Goal: Task Accomplishment & Management: Use online tool/utility

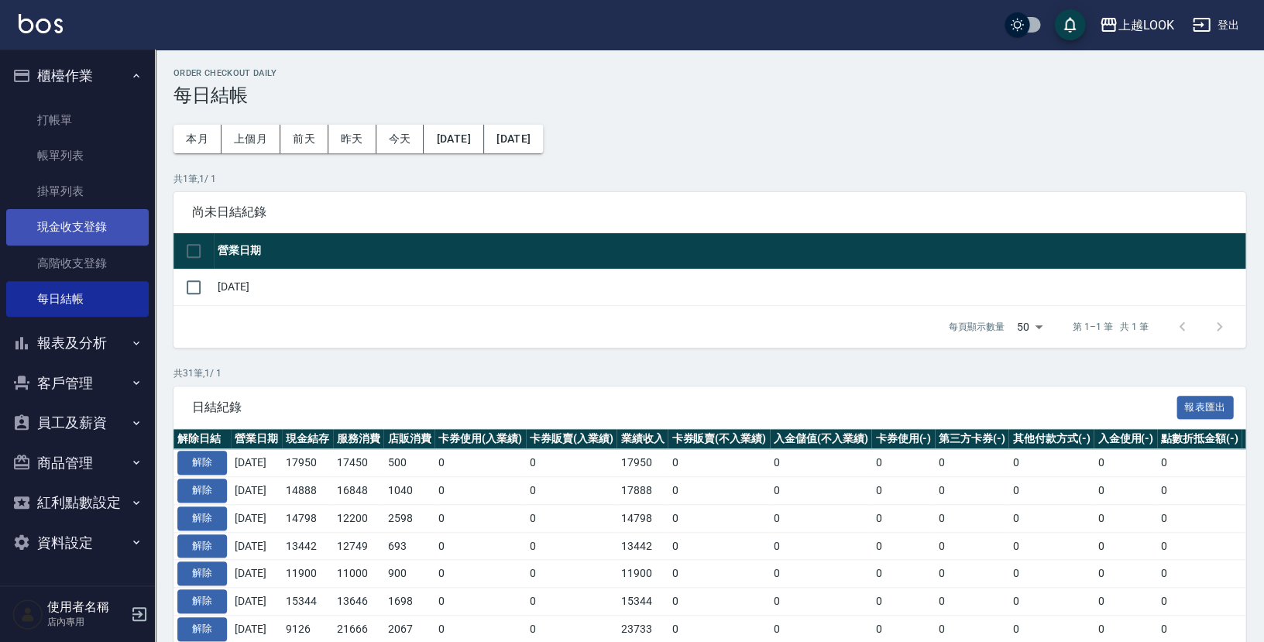
click at [101, 228] on link "現金收支登錄" at bounding box center [77, 227] width 143 height 36
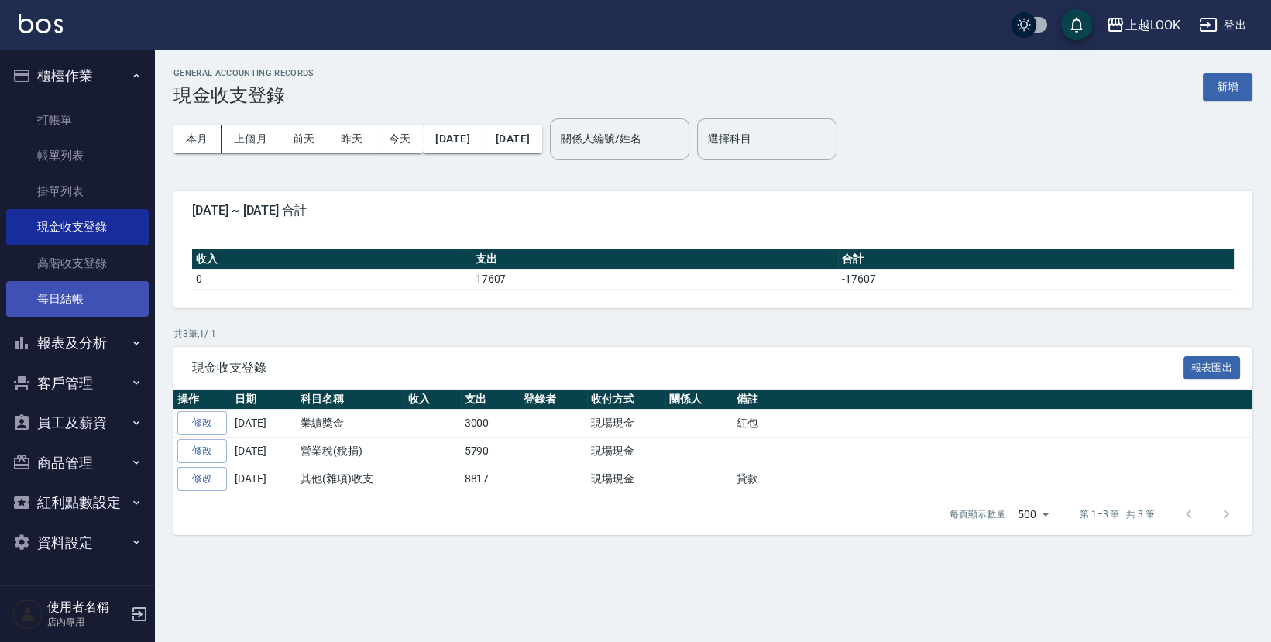
click at [78, 294] on link "每日結帳" at bounding box center [77, 299] width 143 height 36
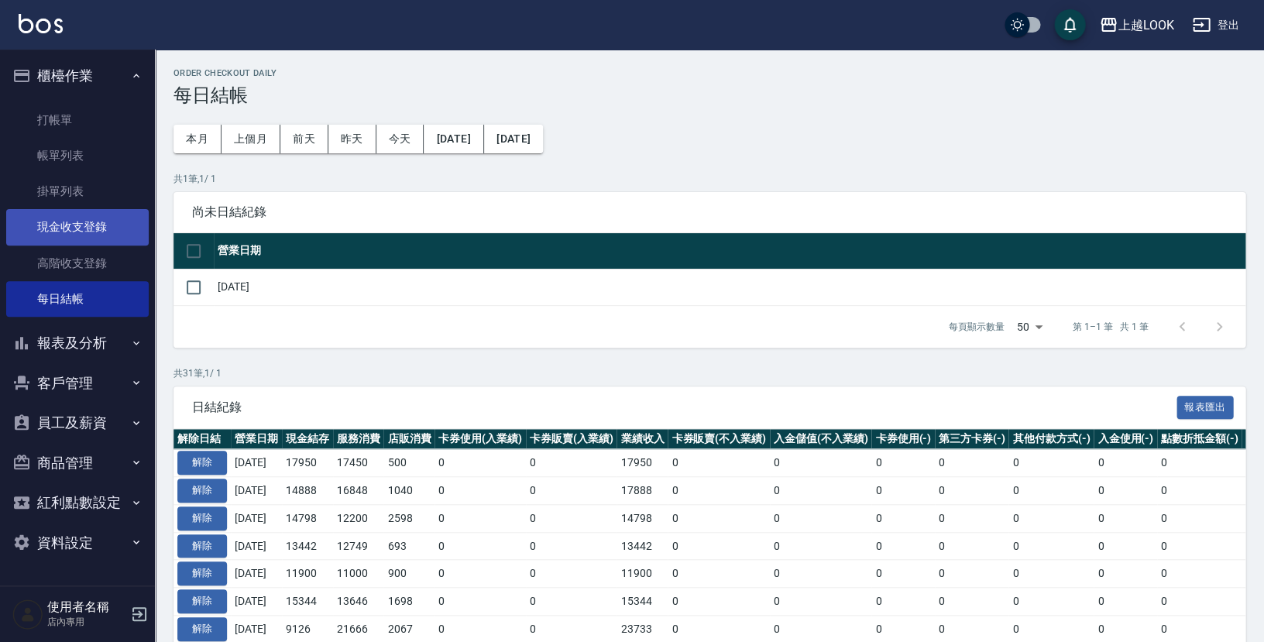
click at [80, 219] on link "現金收支登錄" at bounding box center [77, 227] width 143 height 36
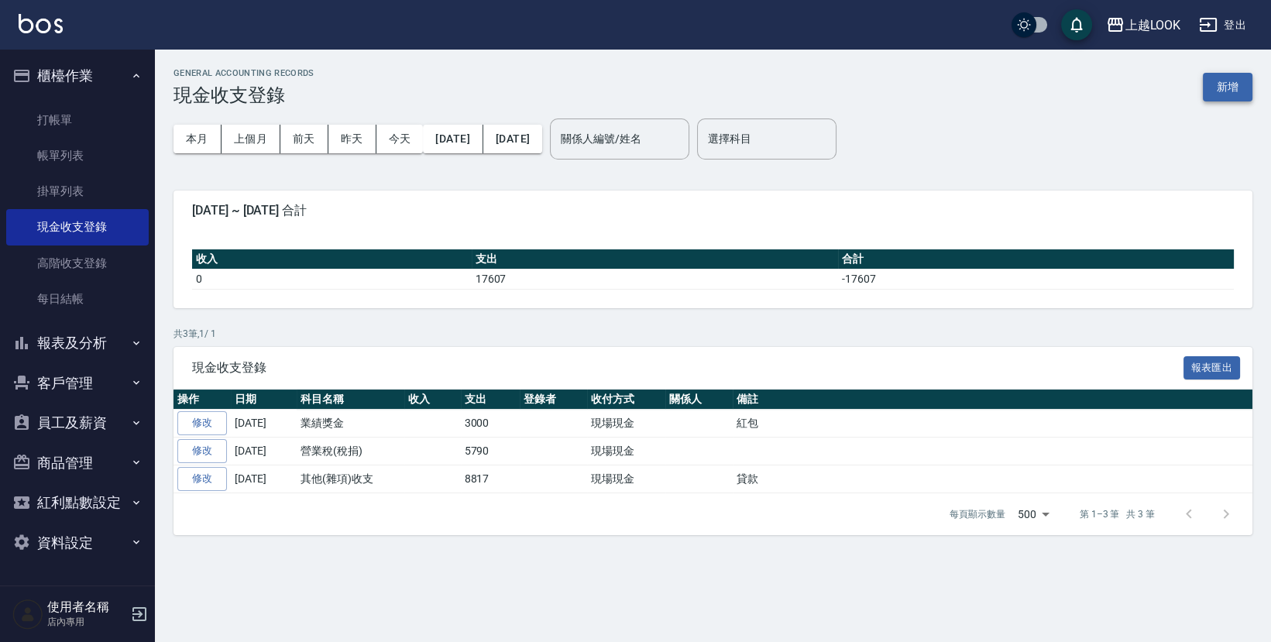
click at [1229, 90] on button "新增" at bounding box center [1228, 87] width 50 height 29
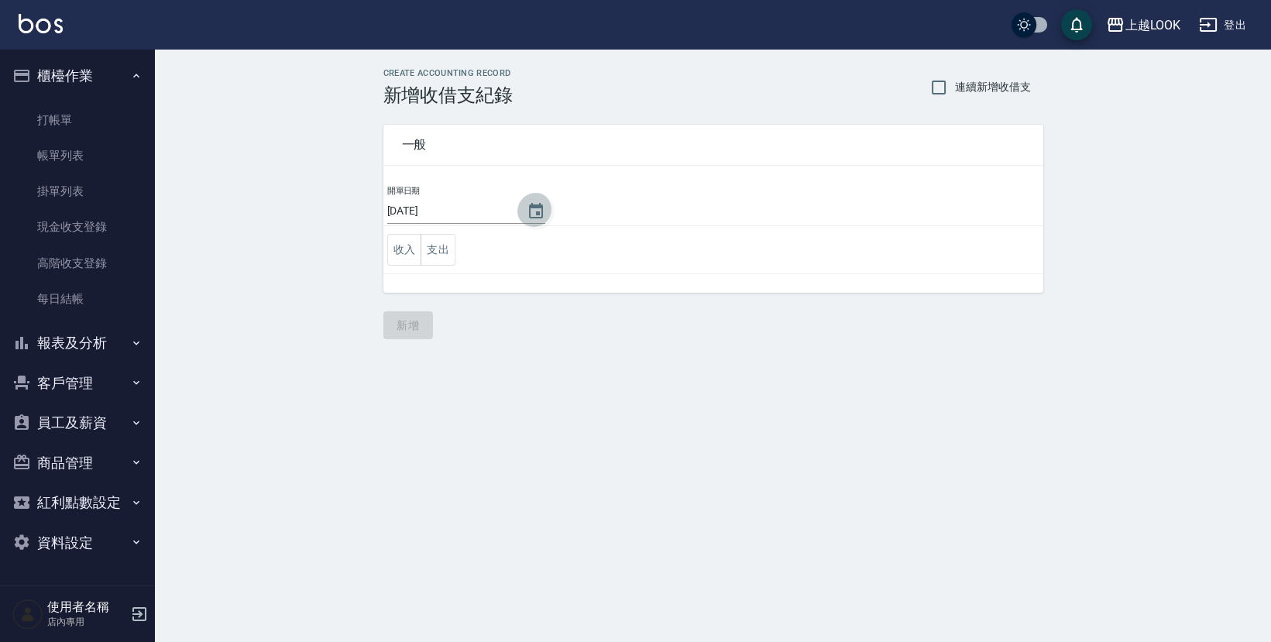
click at [531, 209] on icon "Choose date, selected date is 2025-08-17" at bounding box center [536, 211] width 19 height 19
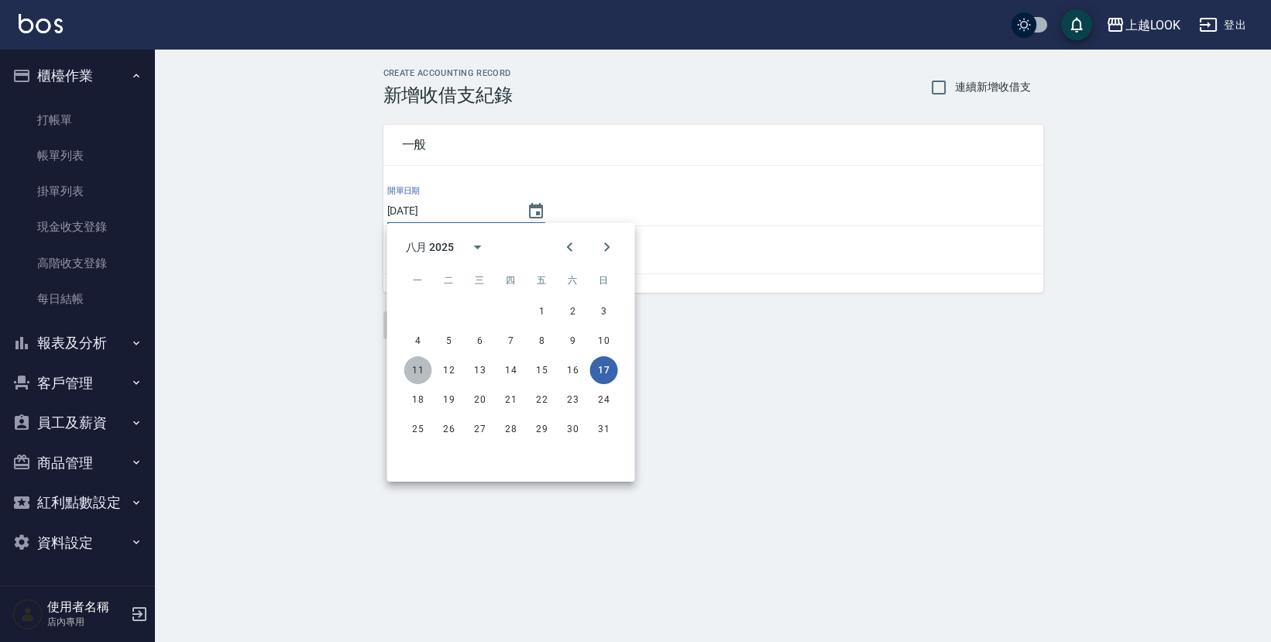
click at [414, 369] on button "11" at bounding box center [418, 370] width 28 height 28
type input "[DATE]"
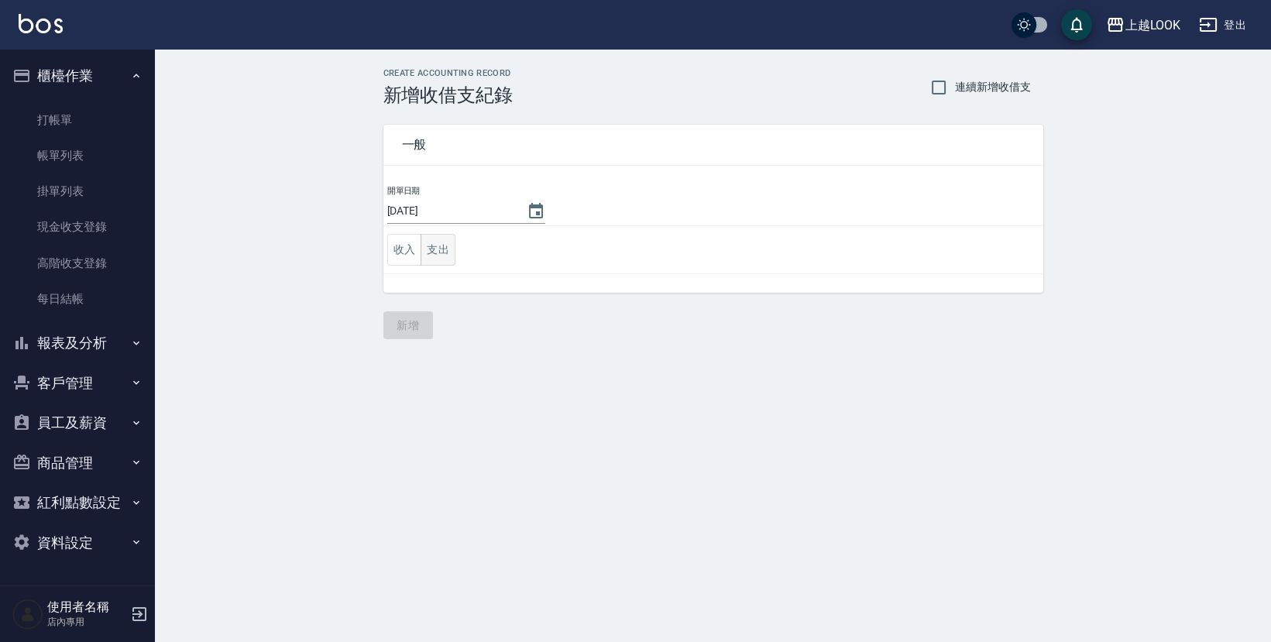
click at [443, 246] on button "支出" at bounding box center [438, 250] width 35 height 32
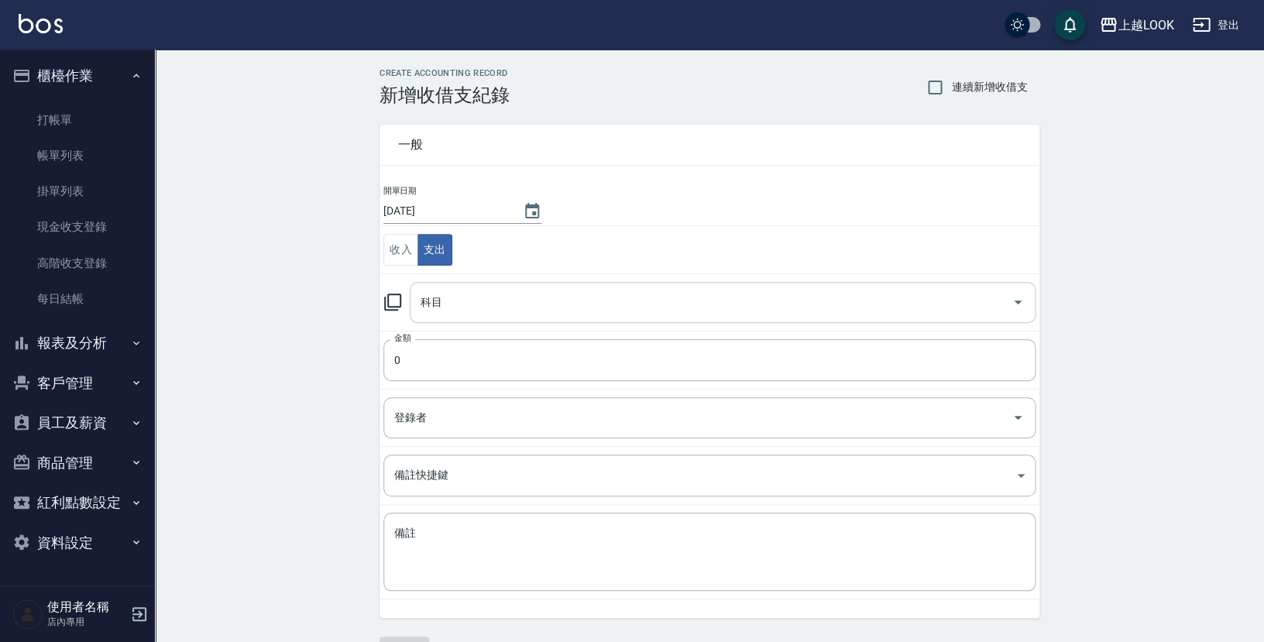
click at [495, 307] on input "科目" at bounding box center [711, 302] width 589 height 27
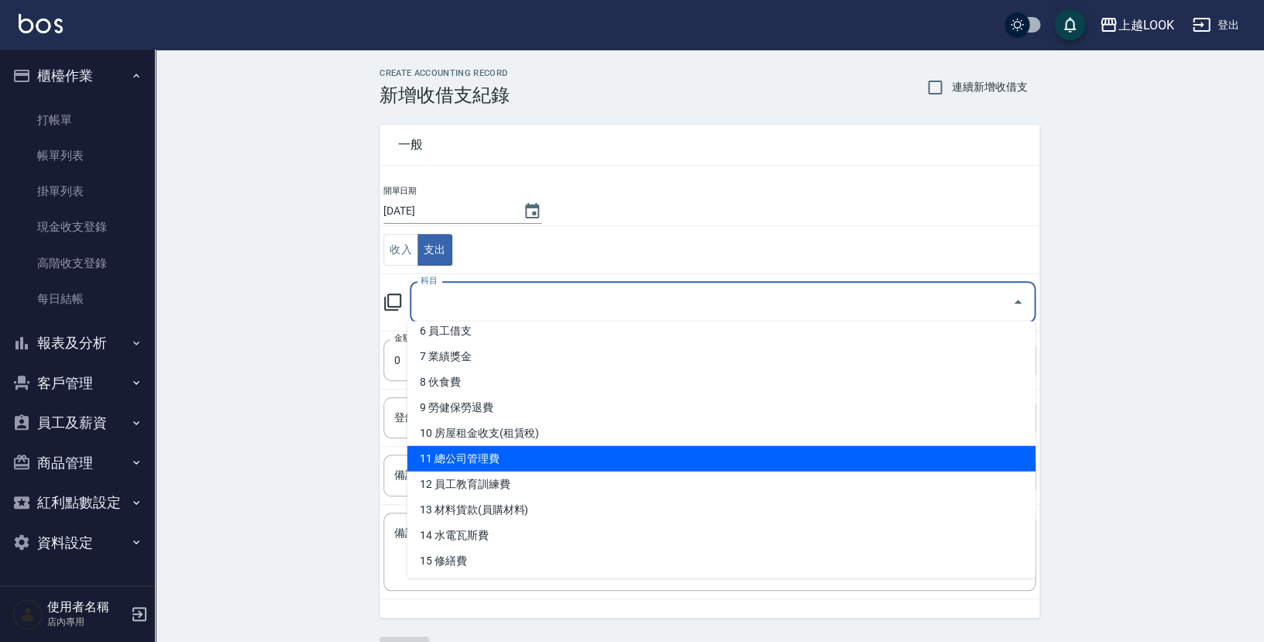
scroll to position [182, 0]
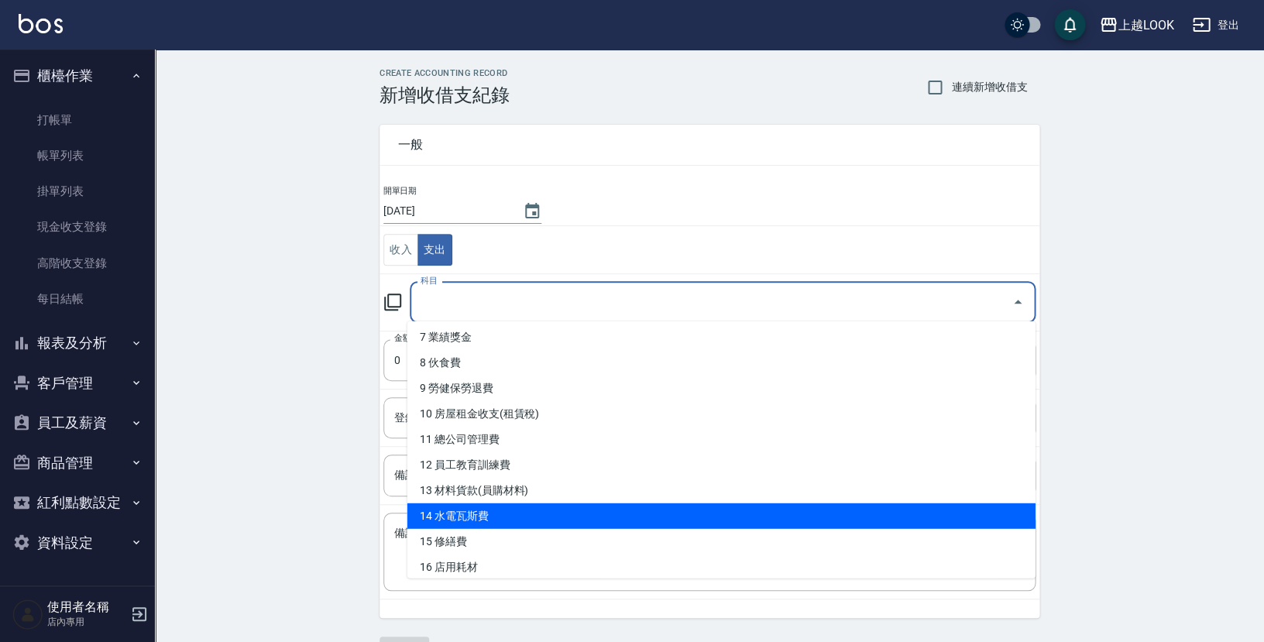
click at [535, 509] on li "14 水電瓦斯費" at bounding box center [722, 517] width 628 height 26
type input "14 水電瓦斯費"
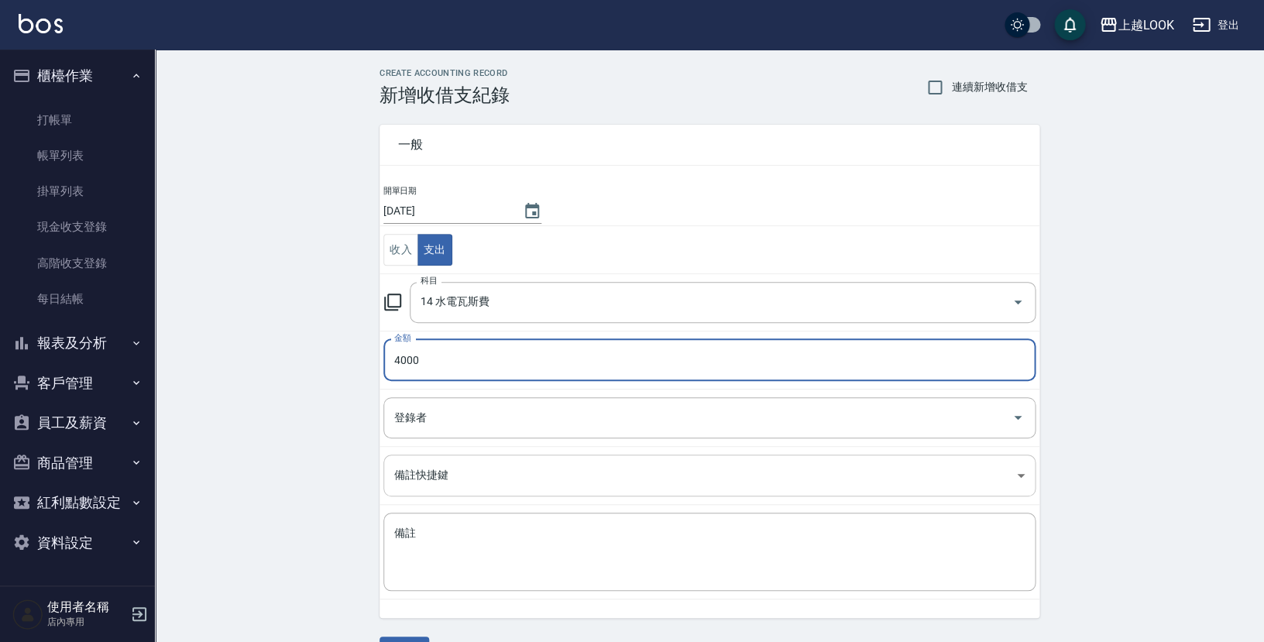
scroll to position [38, 0]
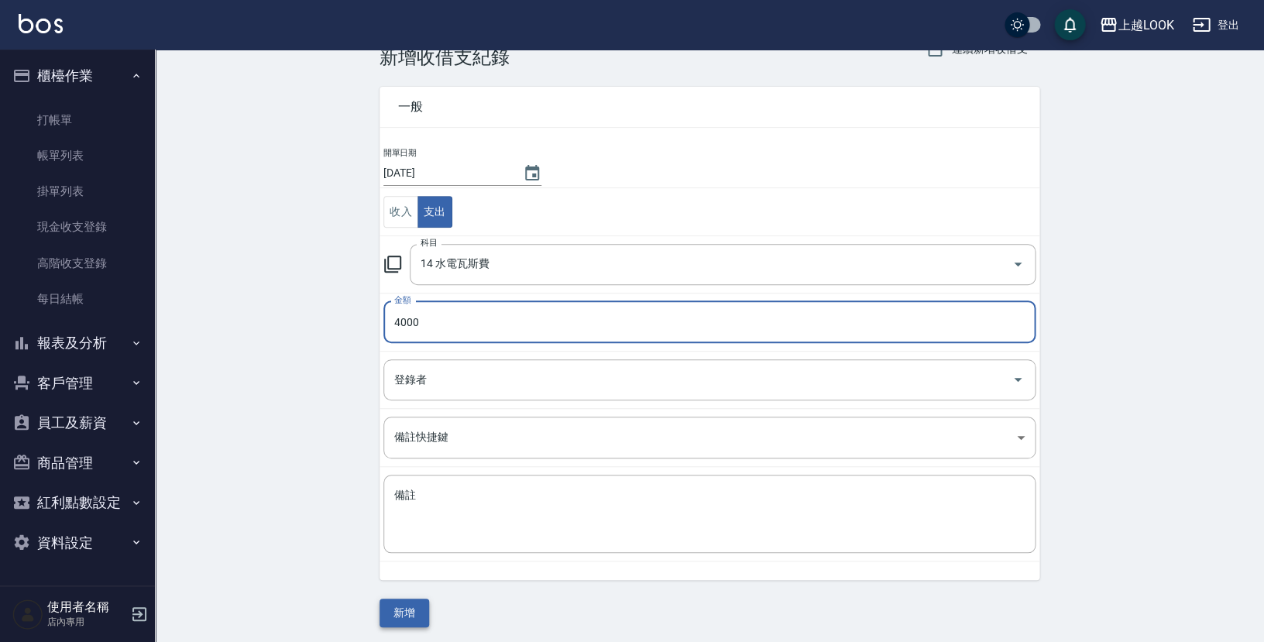
type input "4000"
click at [423, 605] on button "新增" at bounding box center [405, 613] width 50 height 29
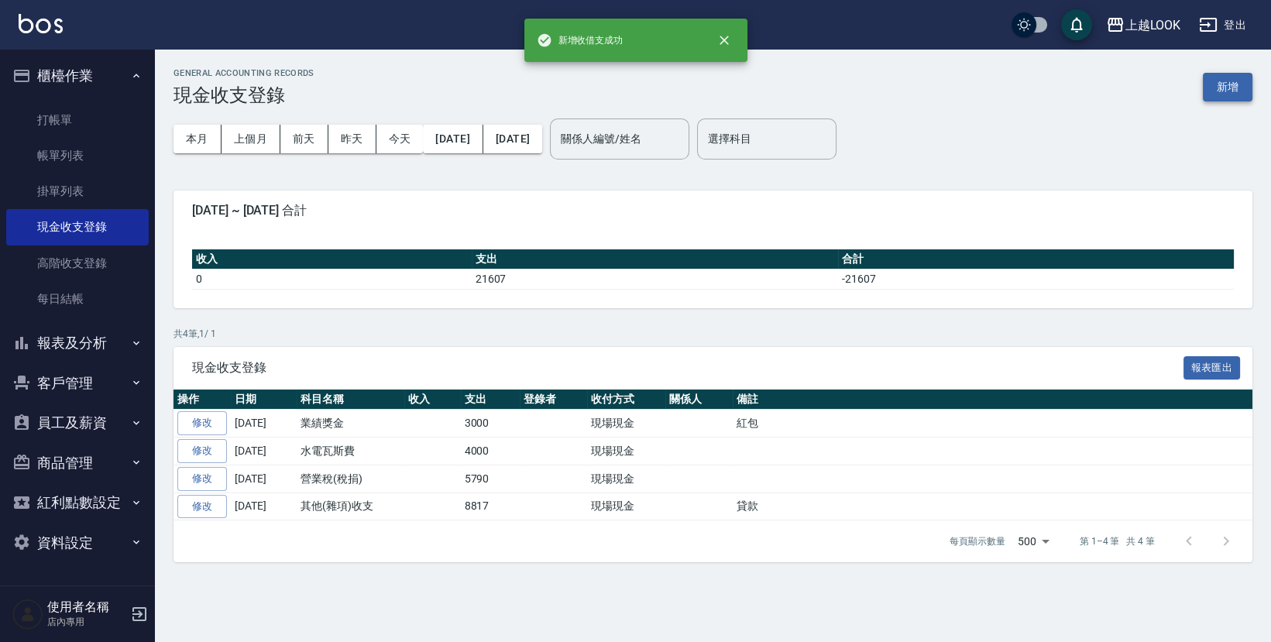
click at [1236, 83] on button "新增" at bounding box center [1228, 87] width 50 height 29
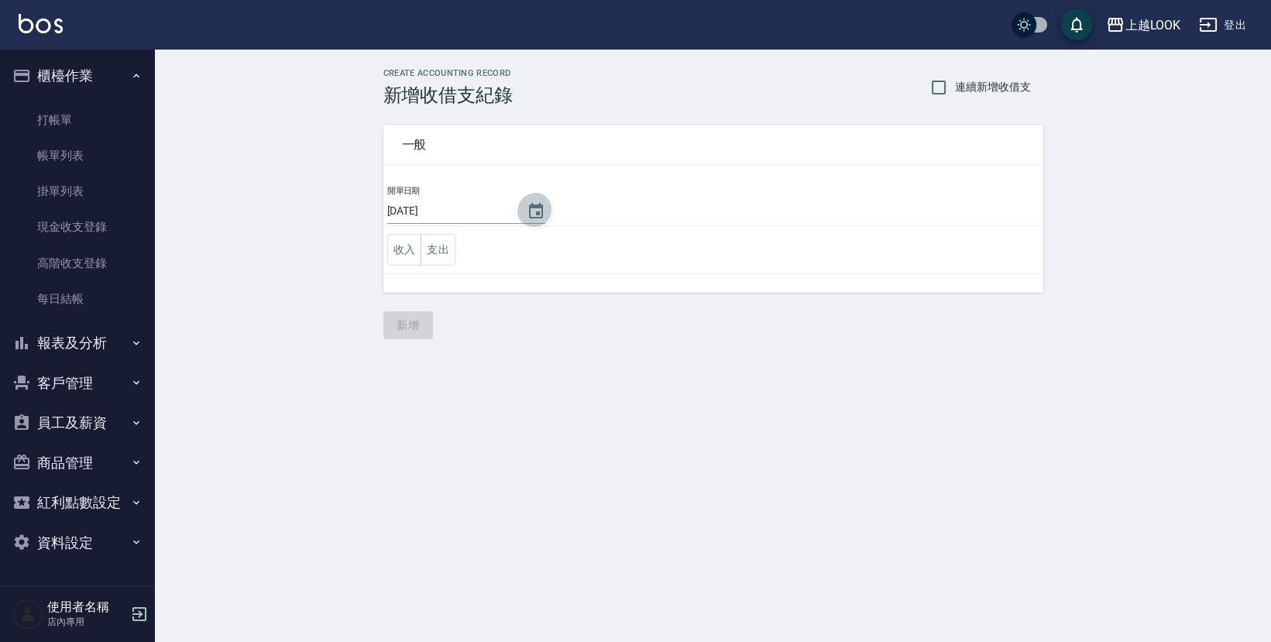
click at [535, 205] on icon "Choose date, selected date is 2025-08-17" at bounding box center [536, 210] width 14 height 15
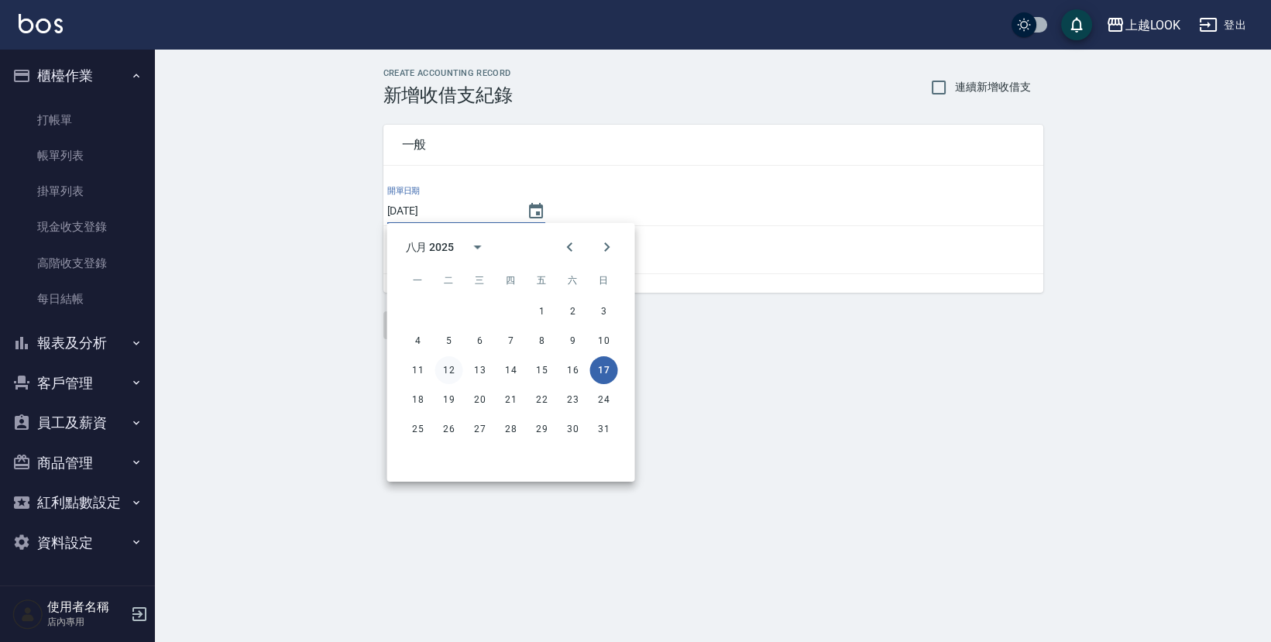
click at [456, 365] on button "12" at bounding box center [449, 370] width 28 height 28
type input "[DATE]"
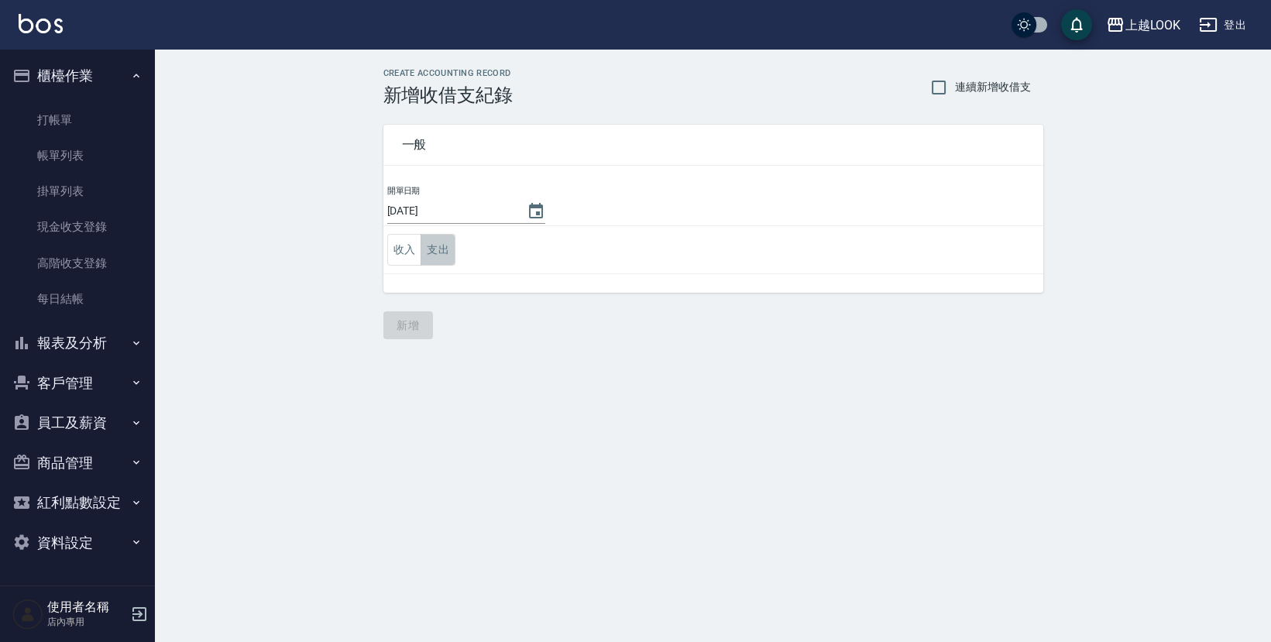
click at [453, 240] on button "支出" at bounding box center [438, 250] width 35 height 32
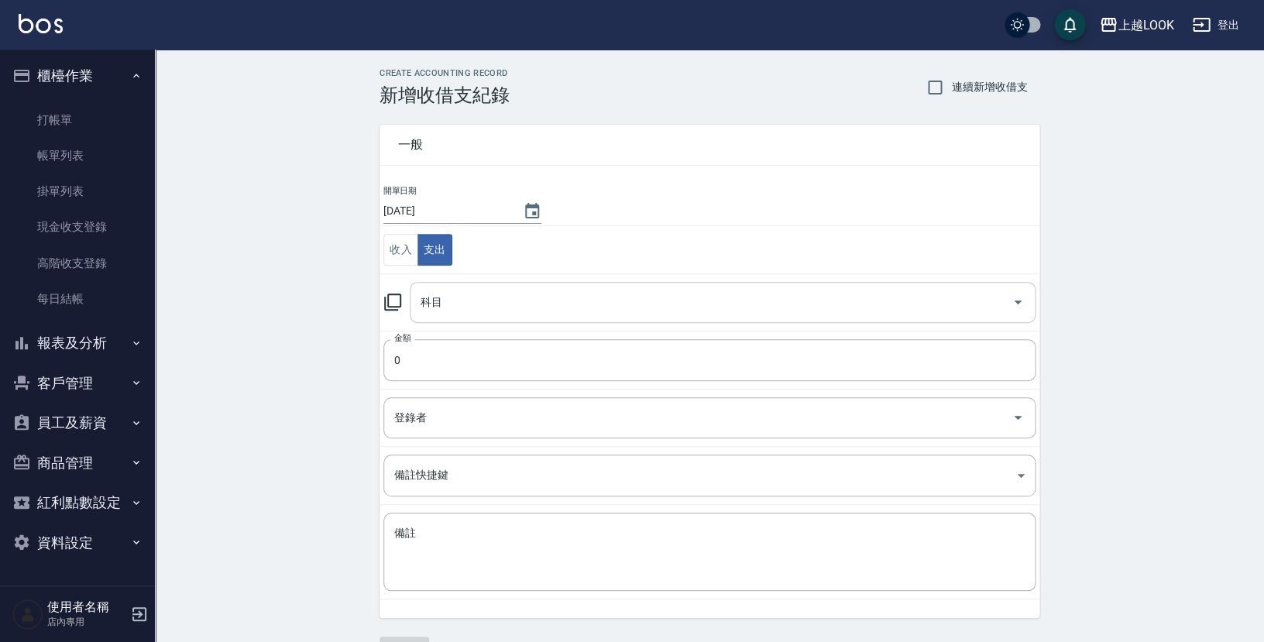
click at [493, 297] on input "科目" at bounding box center [711, 302] width 589 height 27
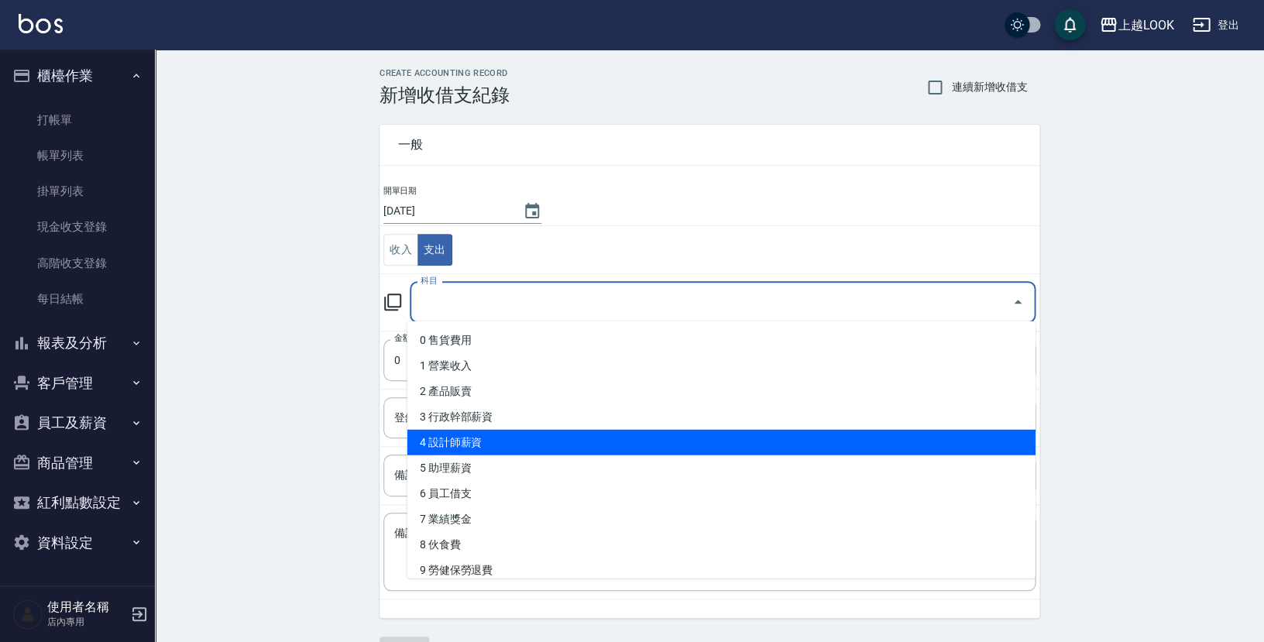
scroll to position [239, 0]
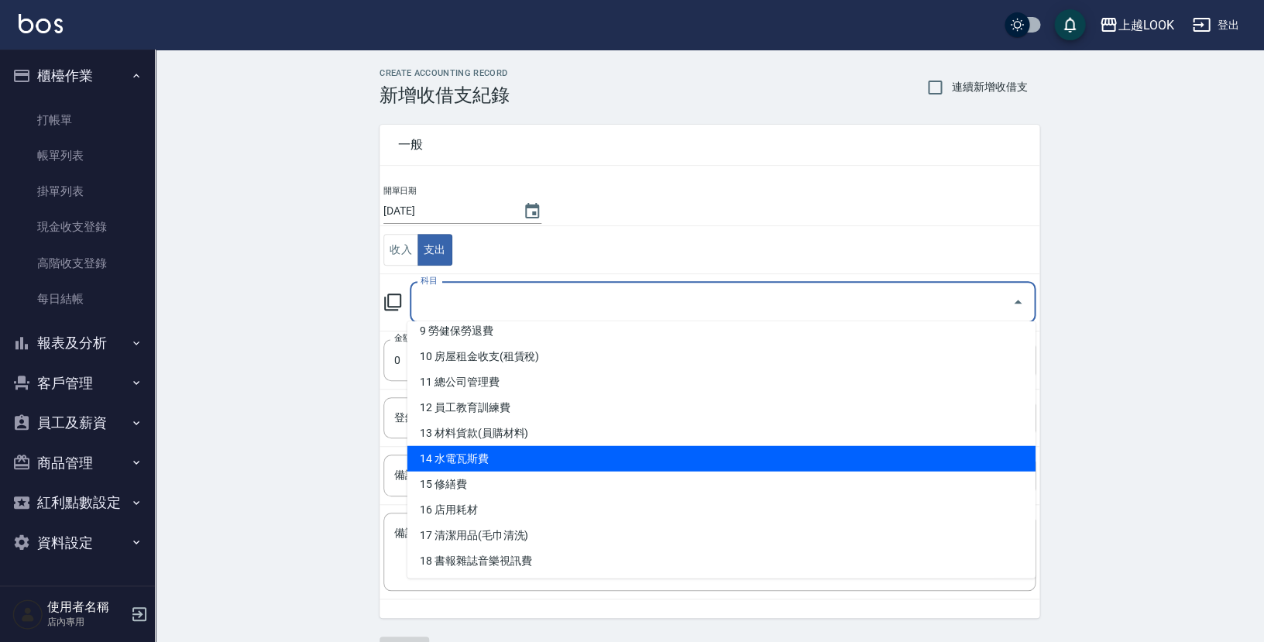
click at [521, 456] on li "14 水電瓦斯費" at bounding box center [722, 459] width 628 height 26
type input "14 水電瓦斯費"
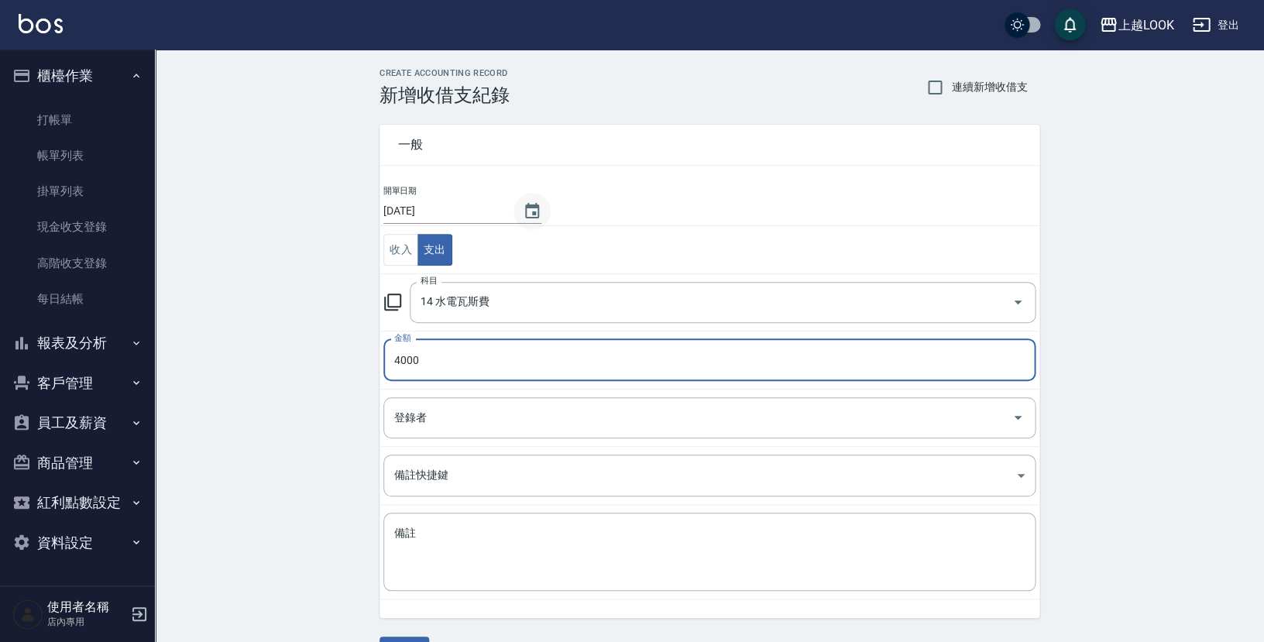
type input "4000"
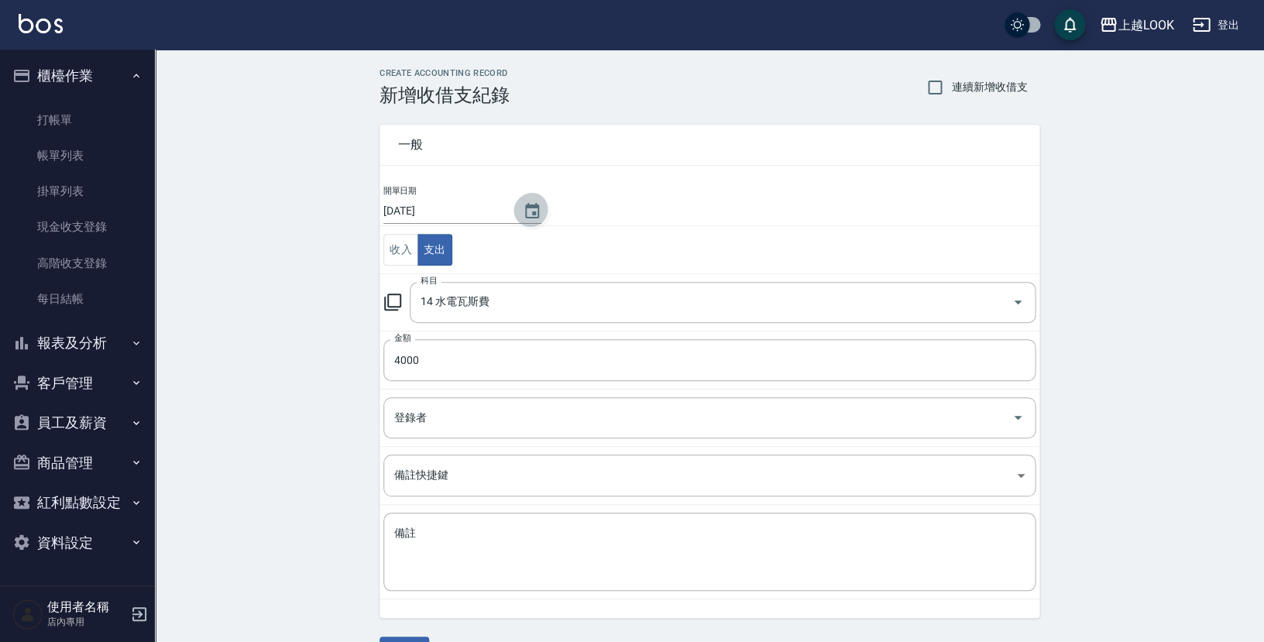
click at [524, 200] on button "Choose date, selected date is 2025-08-12" at bounding box center [532, 211] width 37 height 37
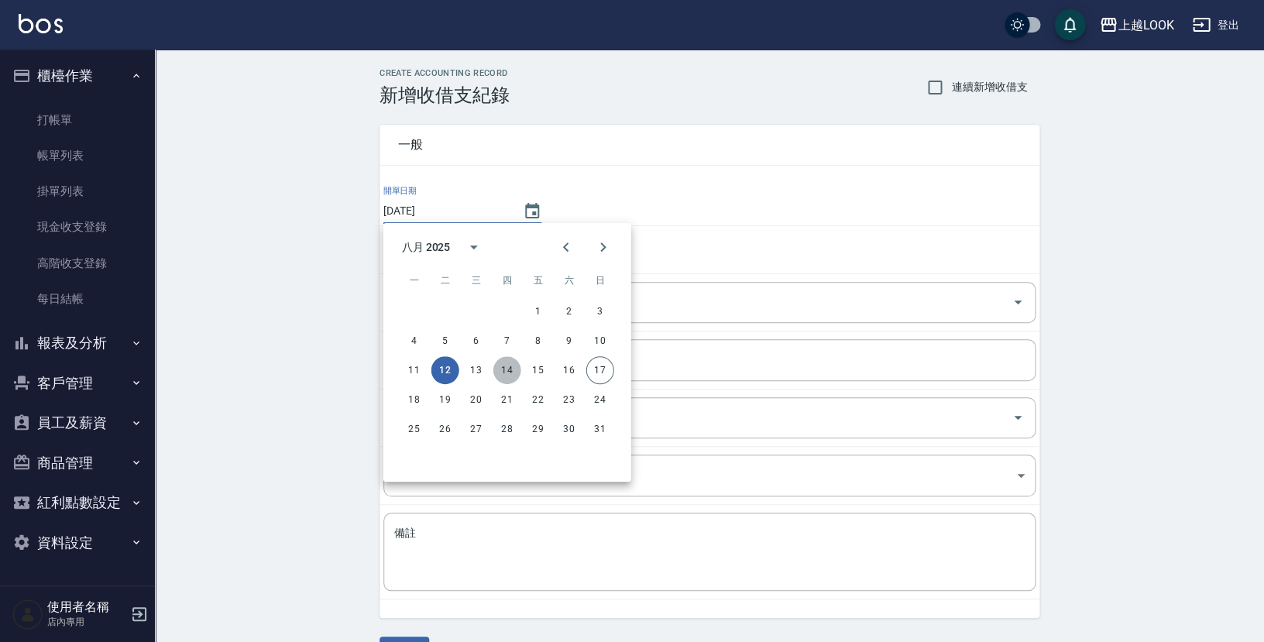
click at [511, 370] on button "14" at bounding box center [508, 370] width 28 height 28
type input "[DATE]"
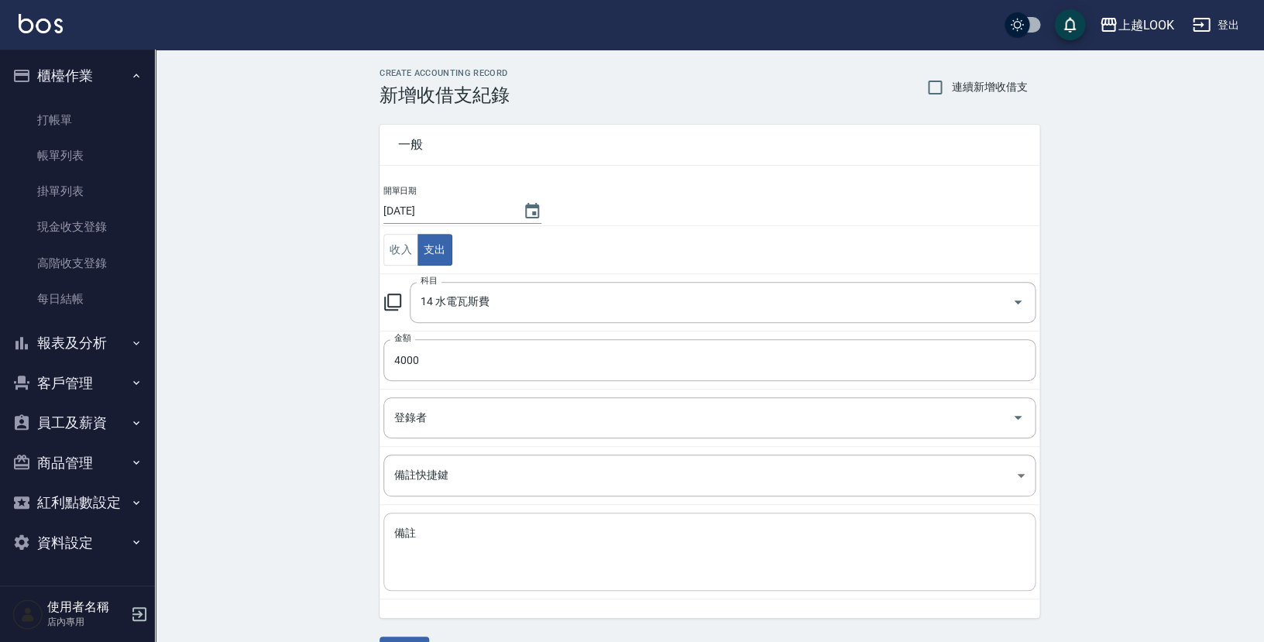
scroll to position [38, 0]
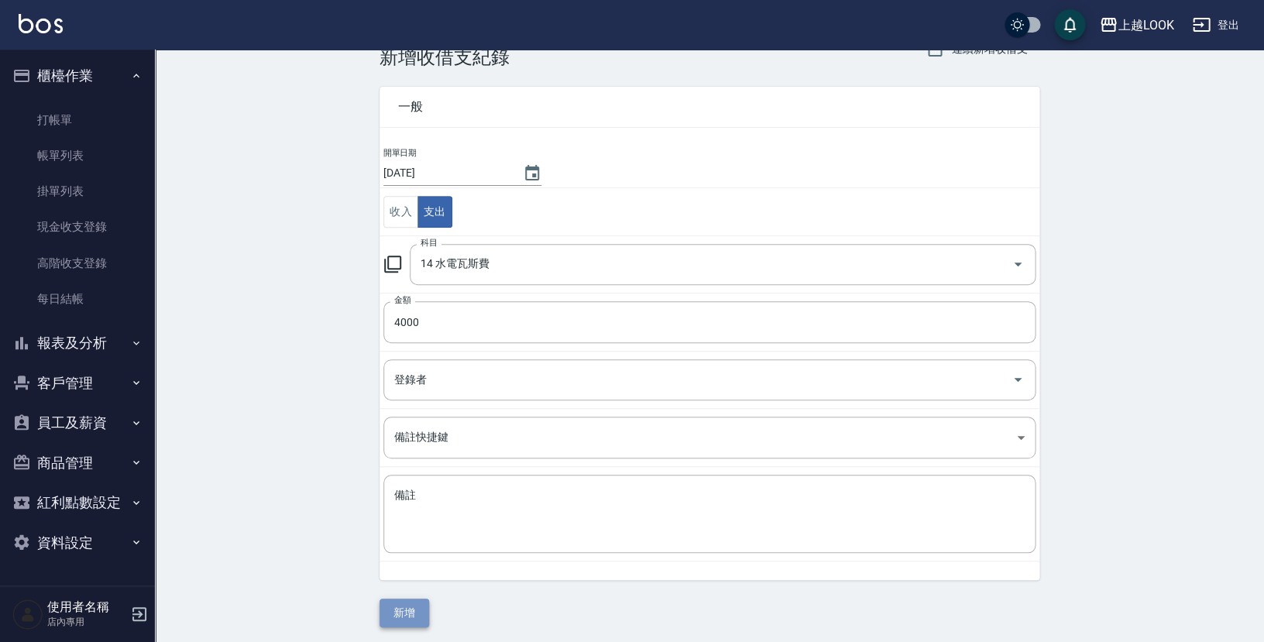
click at [414, 607] on button "新增" at bounding box center [405, 613] width 50 height 29
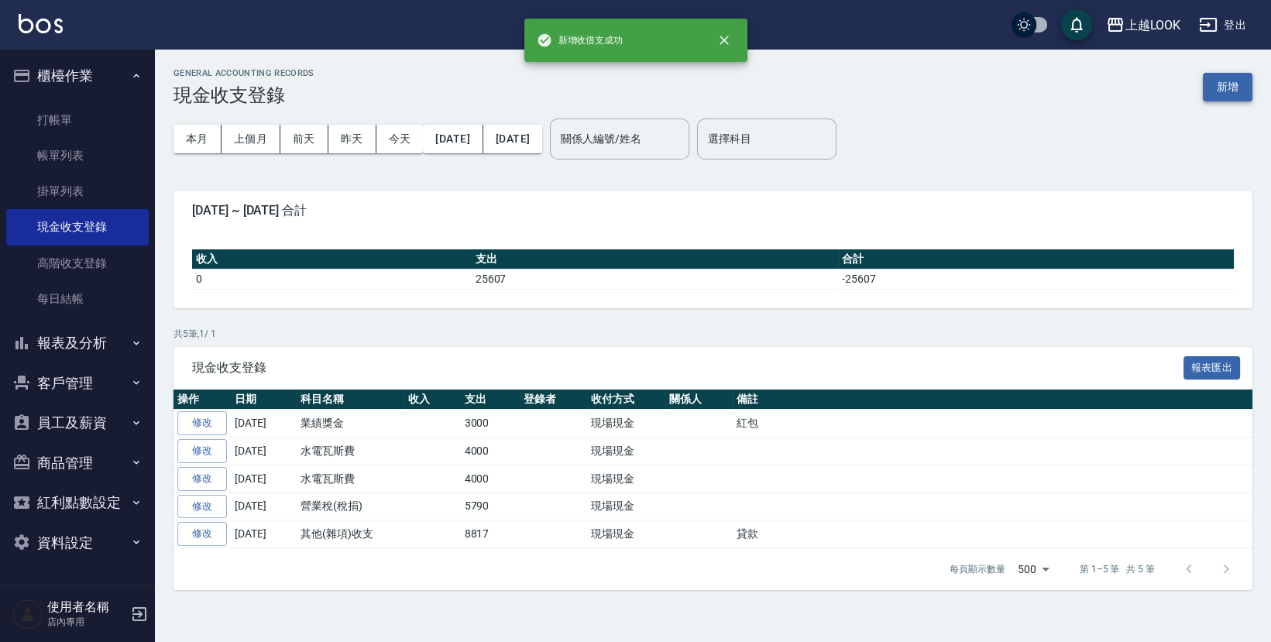
click at [1206, 83] on button "新增" at bounding box center [1228, 87] width 50 height 29
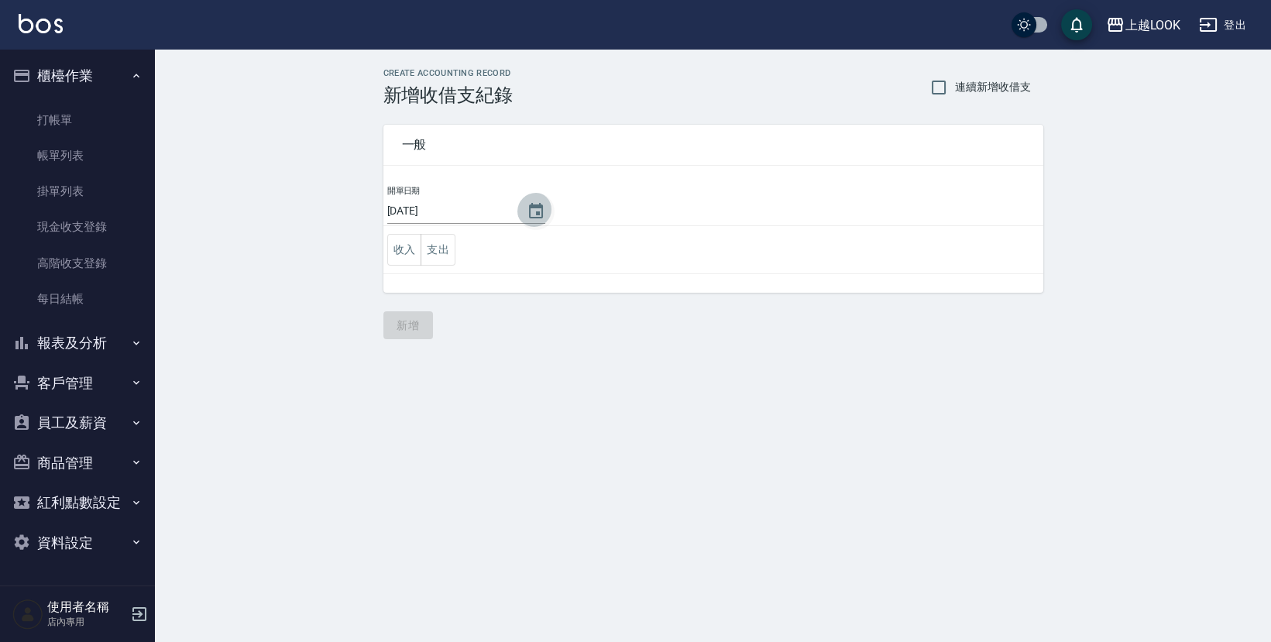
click at [527, 211] on icon "Choose date, selected date is 2025-08-17" at bounding box center [536, 211] width 19 height 19
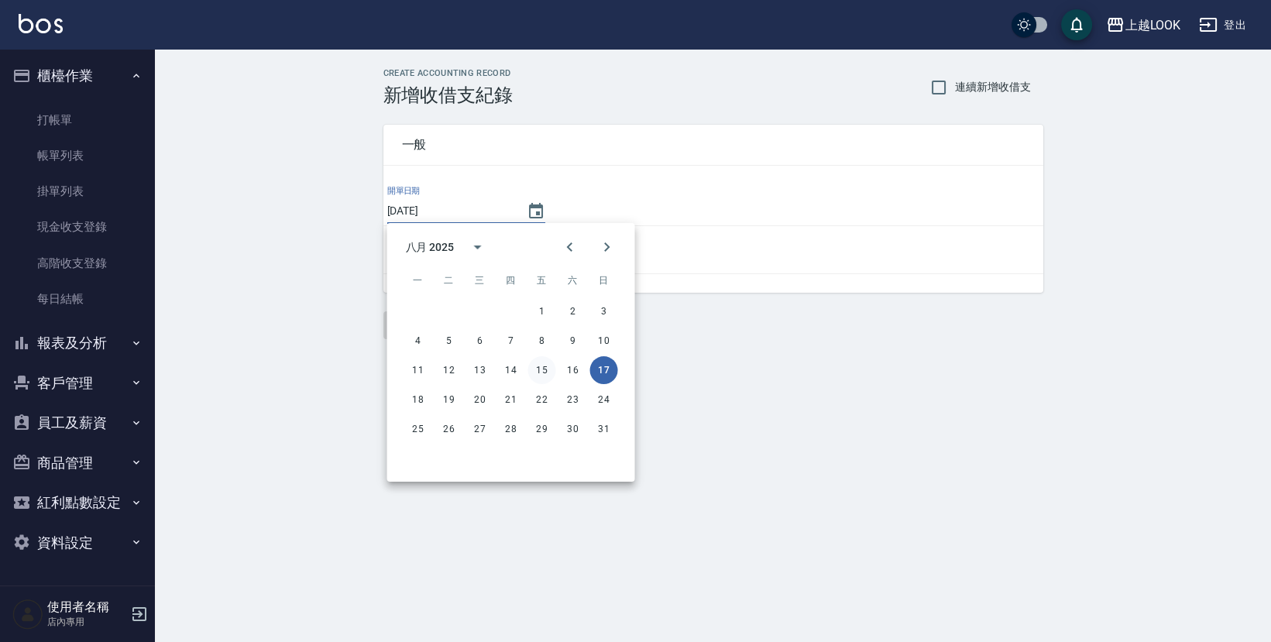
click at [542, 366] on button "15" at bounding box center [542, 370] width 28 height 28
type input "[DATE]"
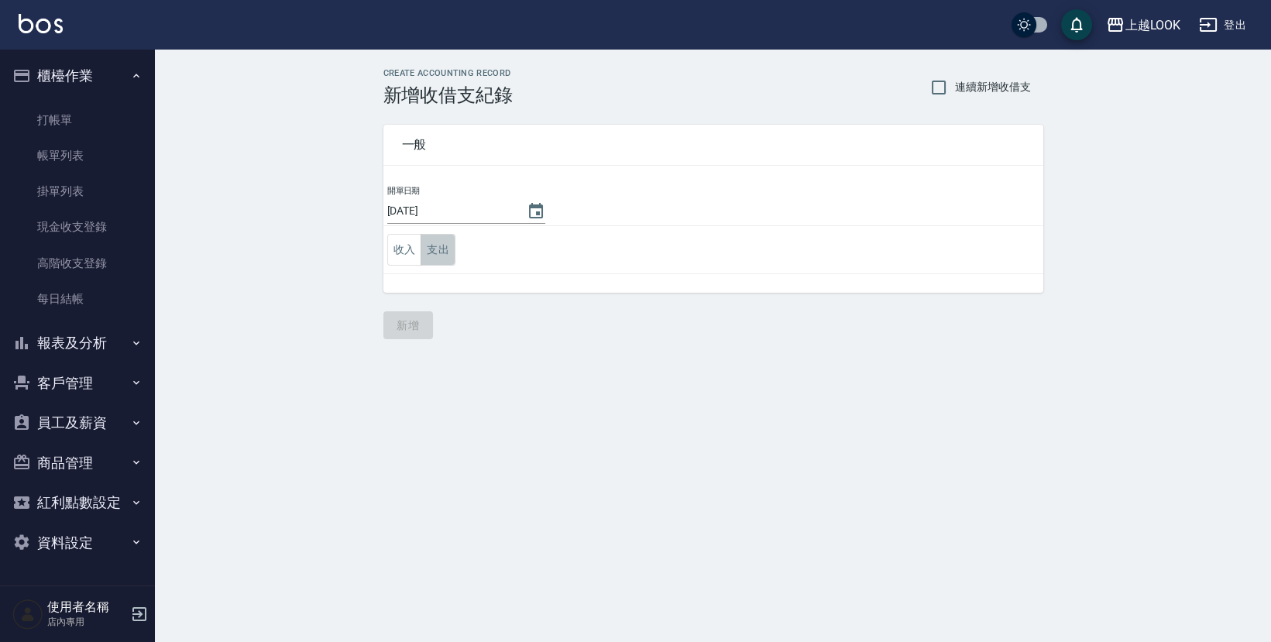
click at [440, 237] on button "支出" at bounding box center [438, 250] width 35 height 32
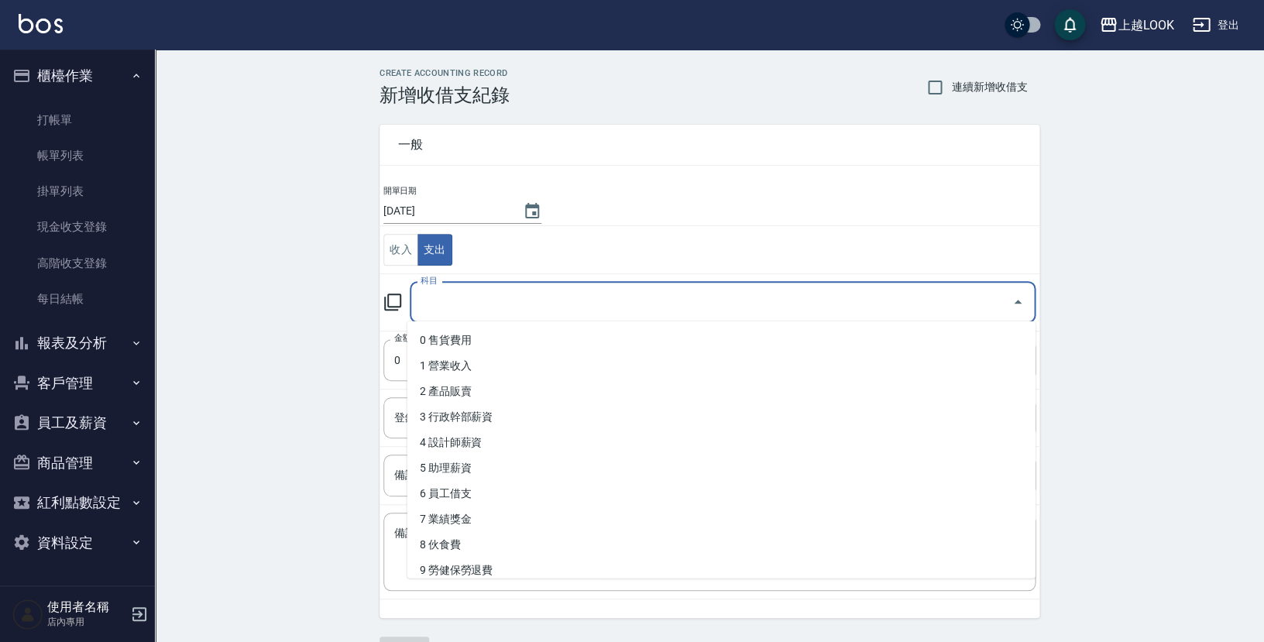
click at [456, 294] on input "科目" at bounding box center [711, 302] width 589 height 27
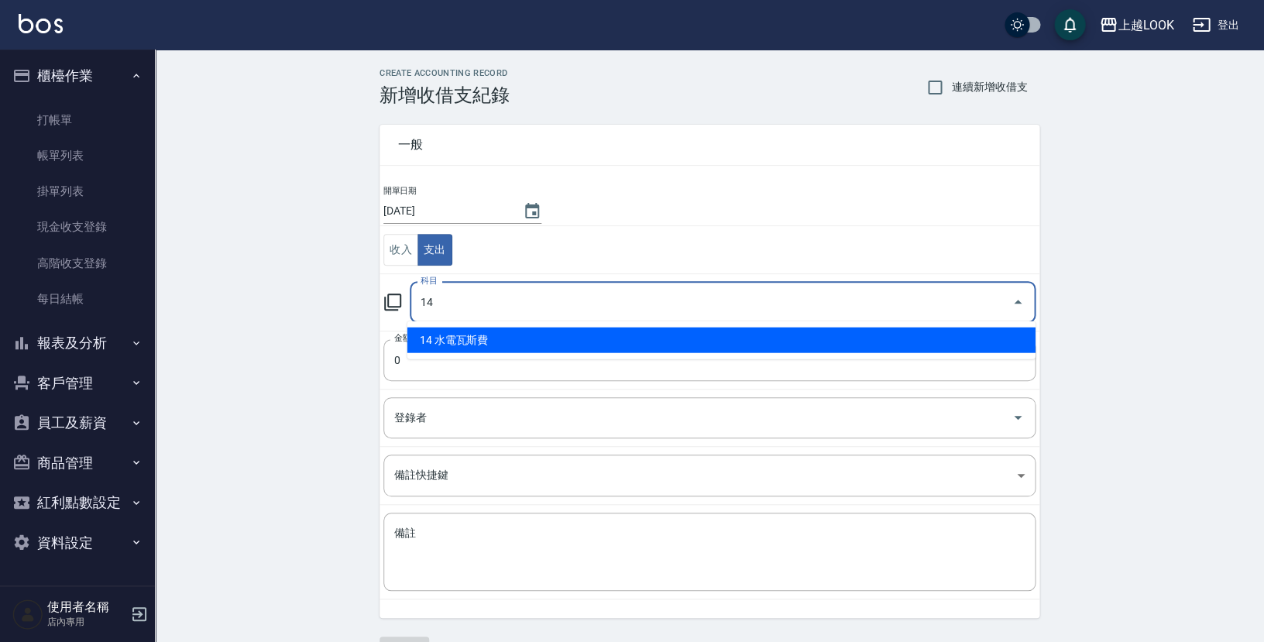
click at [482, 342] on li "14 水電瓦斯費" at bounding box center [722, 341] width 628 height 26
type input "14 水電瓦斯費"
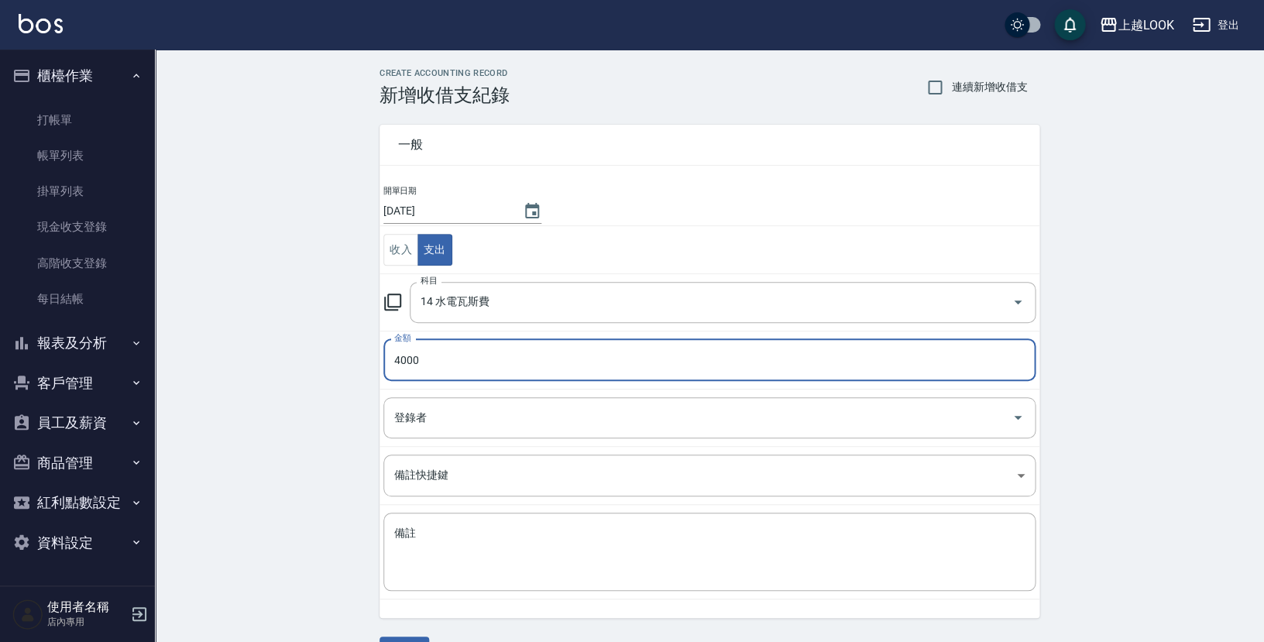
type input "4000"
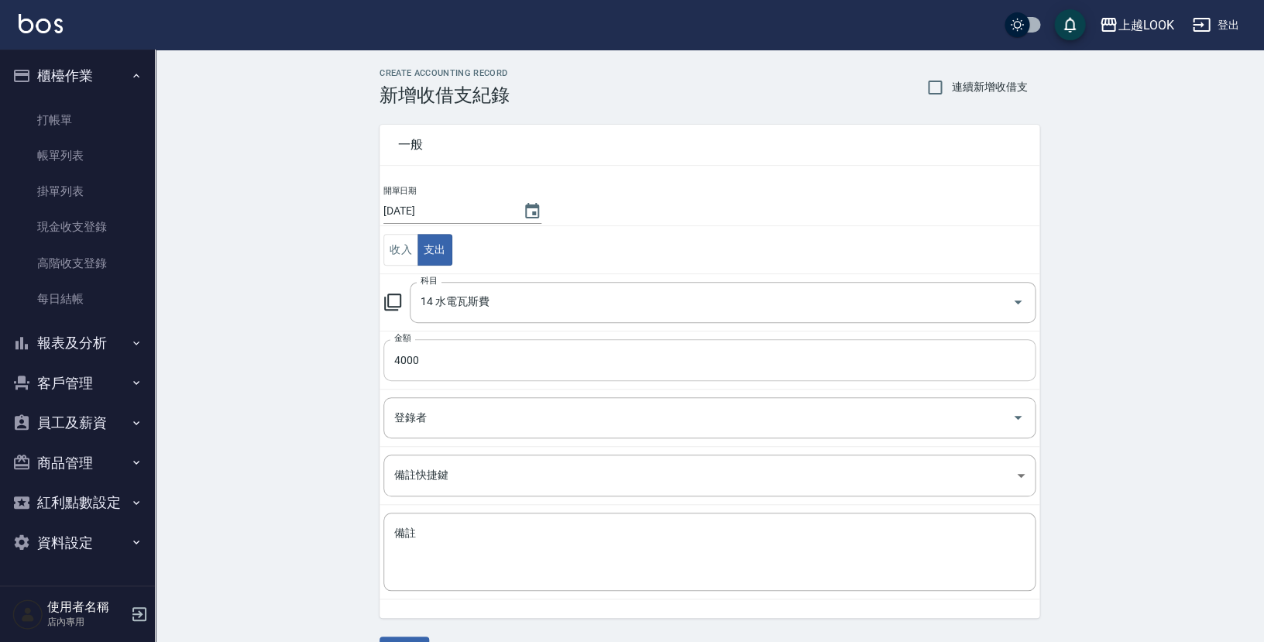
scroll to position [38, 0]
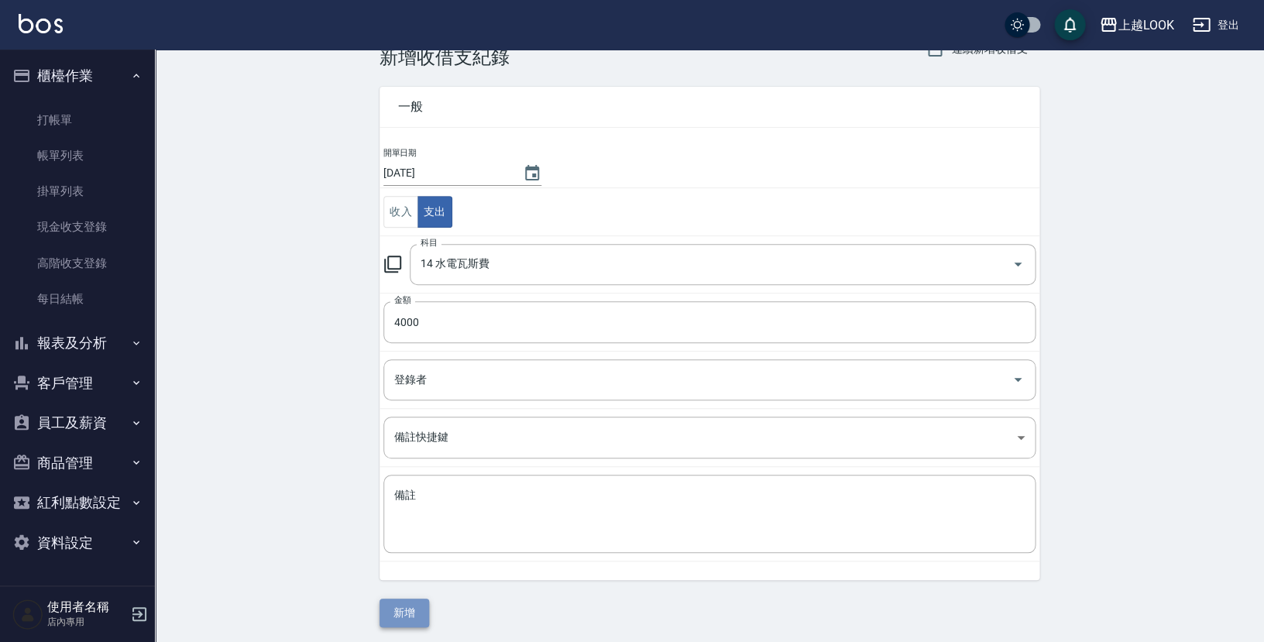
click at [423, 607] on button "新增" at bounding box center [405, 613] width 50 height 29
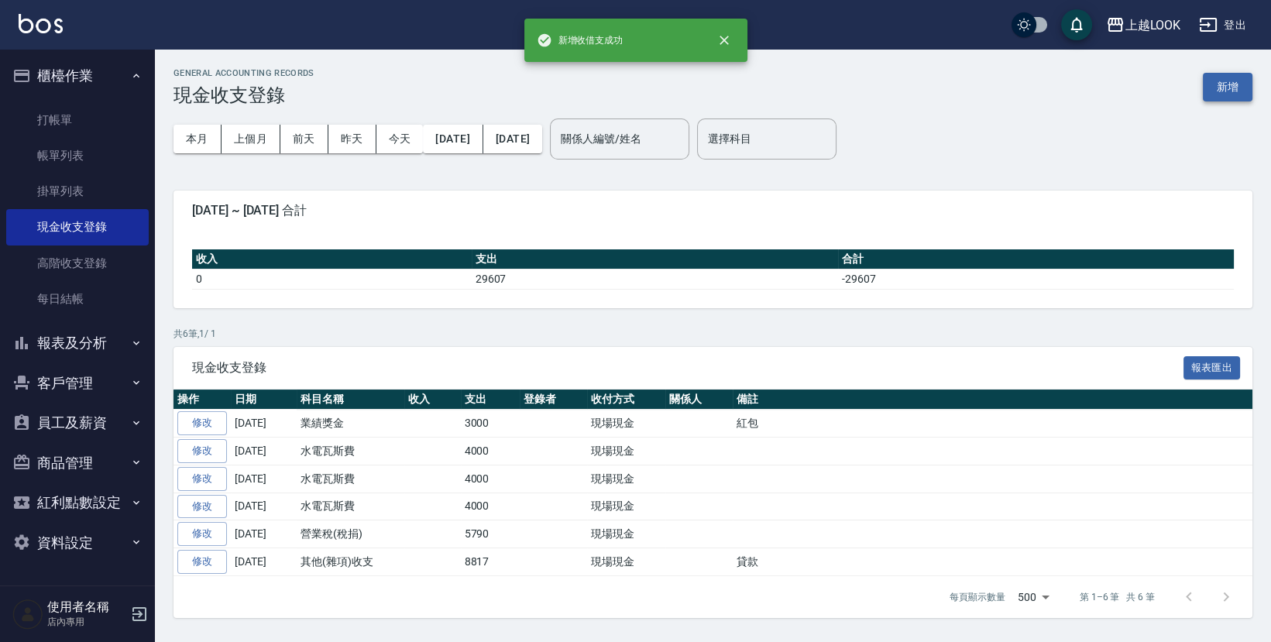
click at [1238, 88] on button "新增" at bounding box center [1228, 87] width 50 height 29
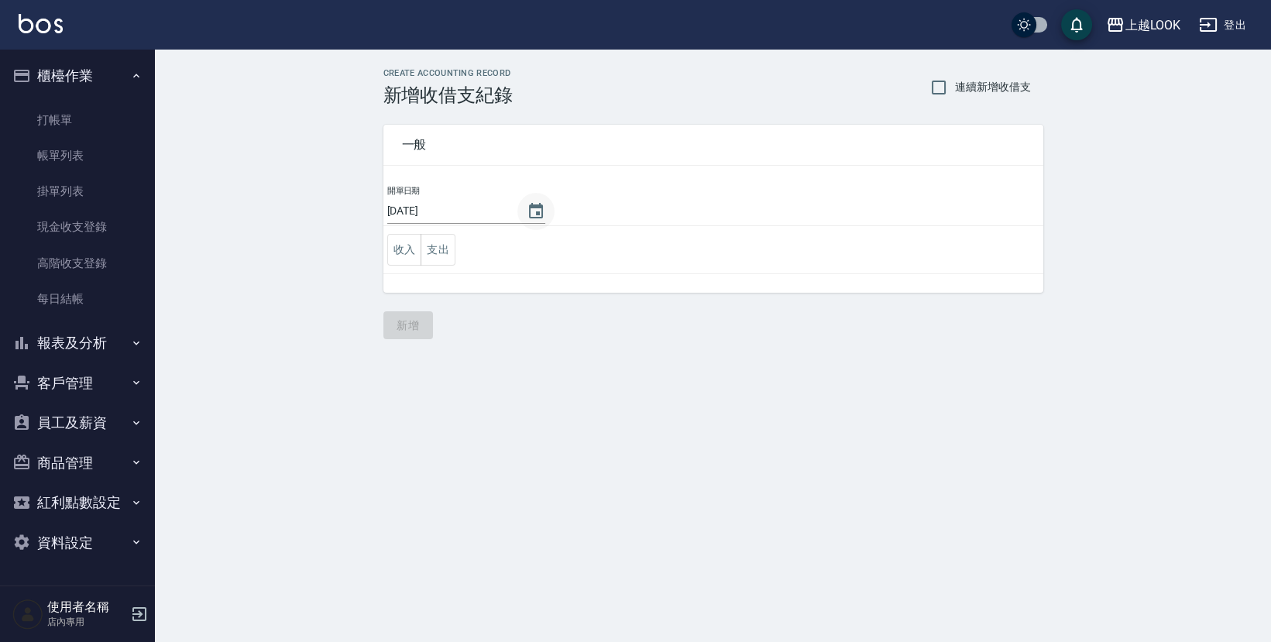
click at [531, 205] on icon "Choose date, selected date is 2025-08-17" at bounding box center [536, 210] width 14 height 15
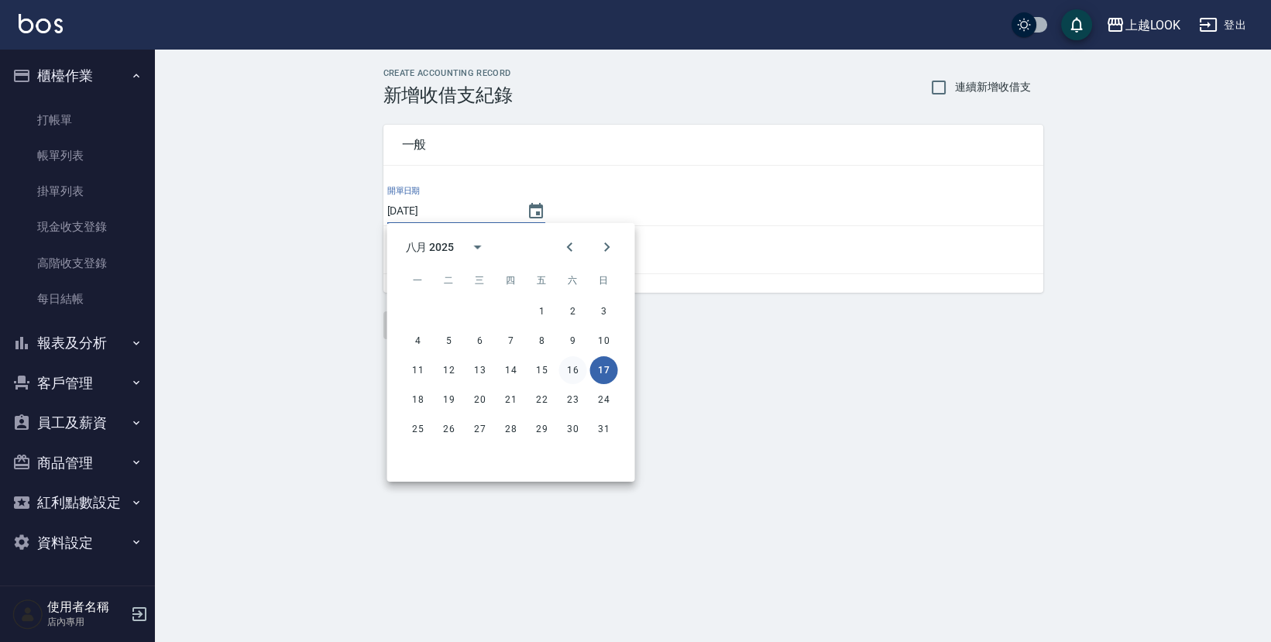
click at [582, 366] on button "16" at bounding box center [573, 370] width 28 height 28
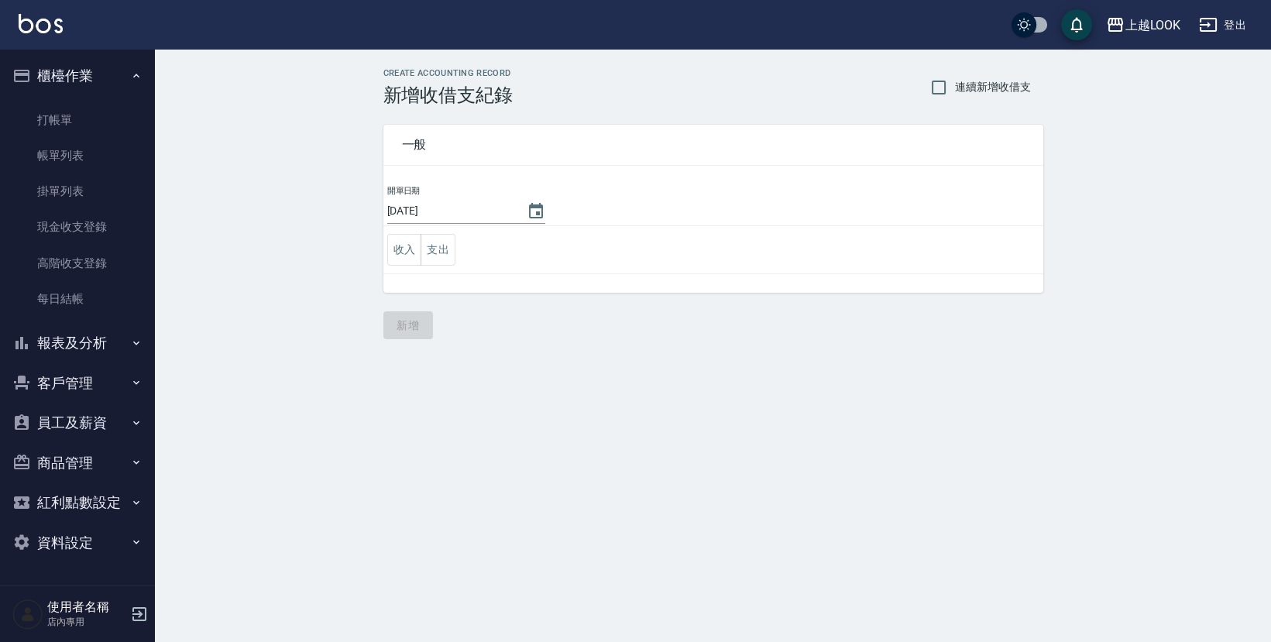
type input "[DATE]"
click at [442, 244] on button "支出" at bounding box center [438, 250] width 35 height 32
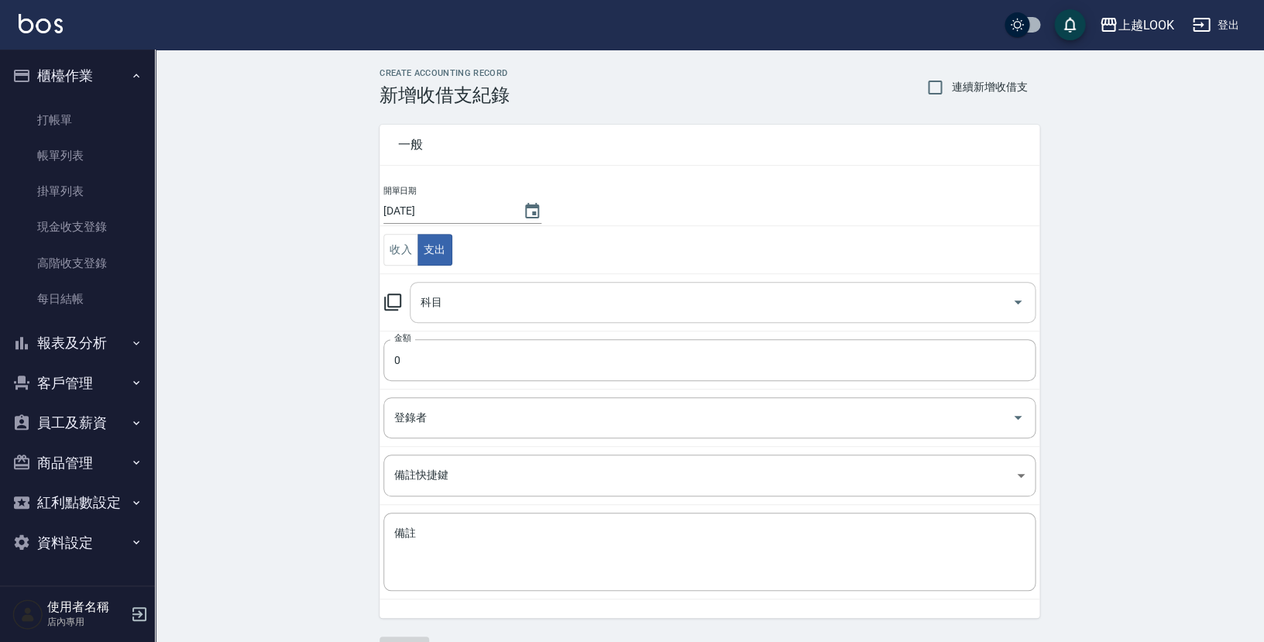
click at [456, 295] on input "科目" at bounding box center [711, 302] width 589 height 27
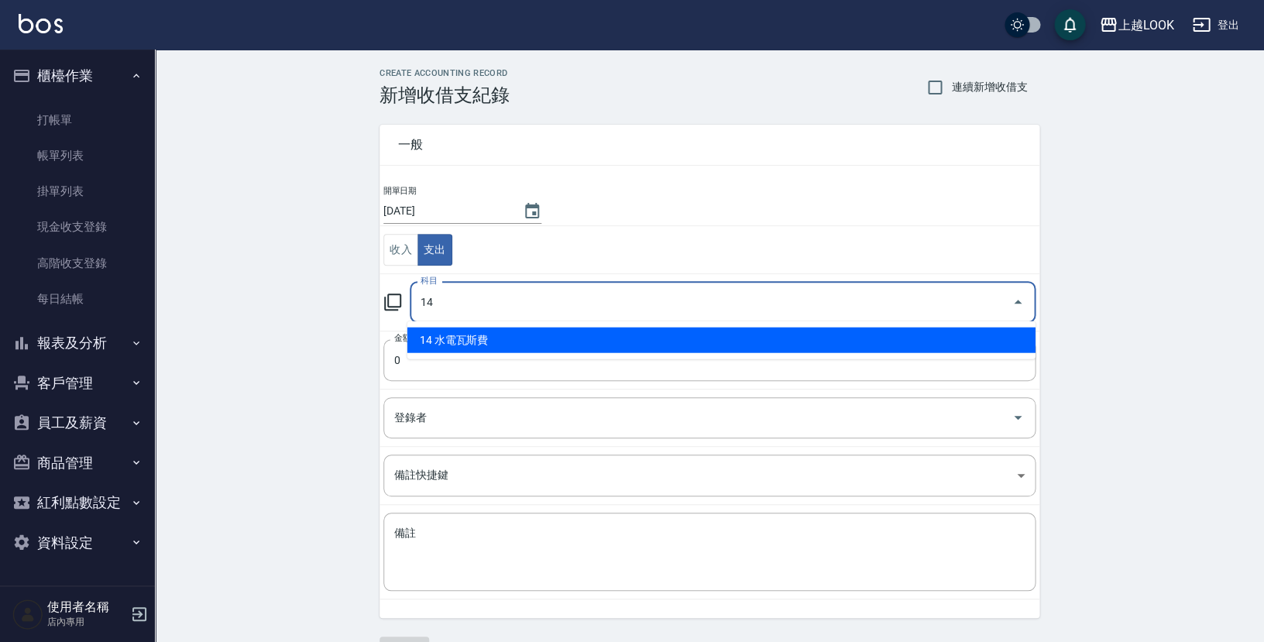
click at [504, 348] on li "14 水電瓦斯費" at bounding box center [722, 341] width 628 height 26
type input "14 水電瓦斯費"
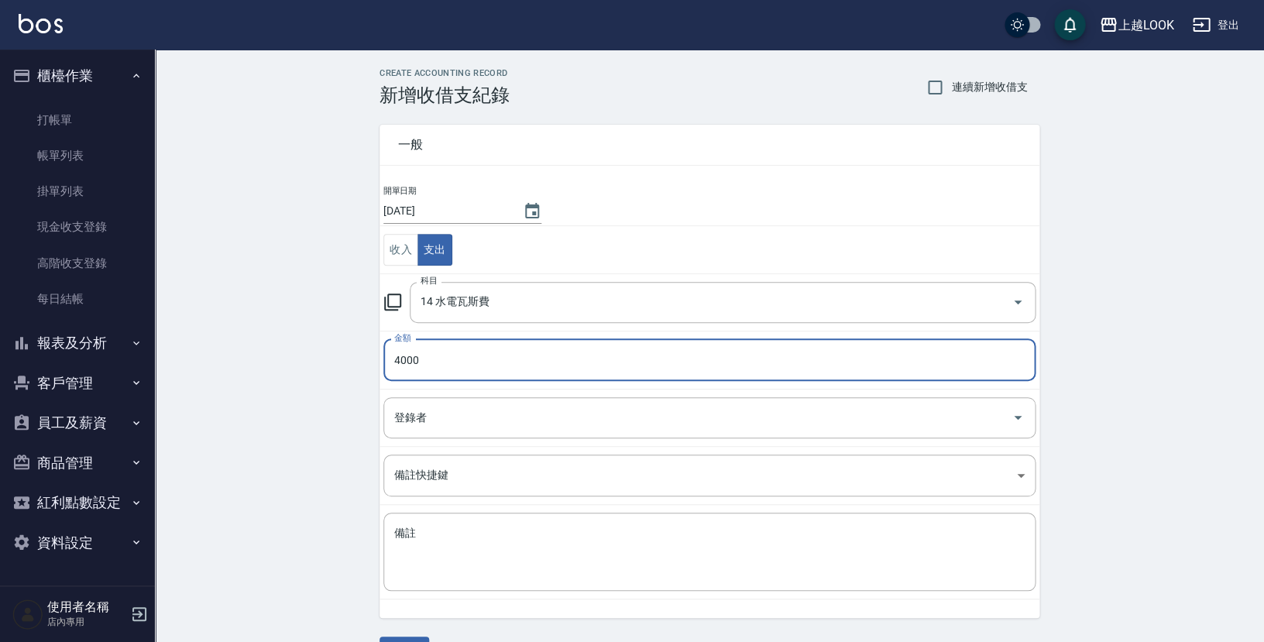
type input "4000"
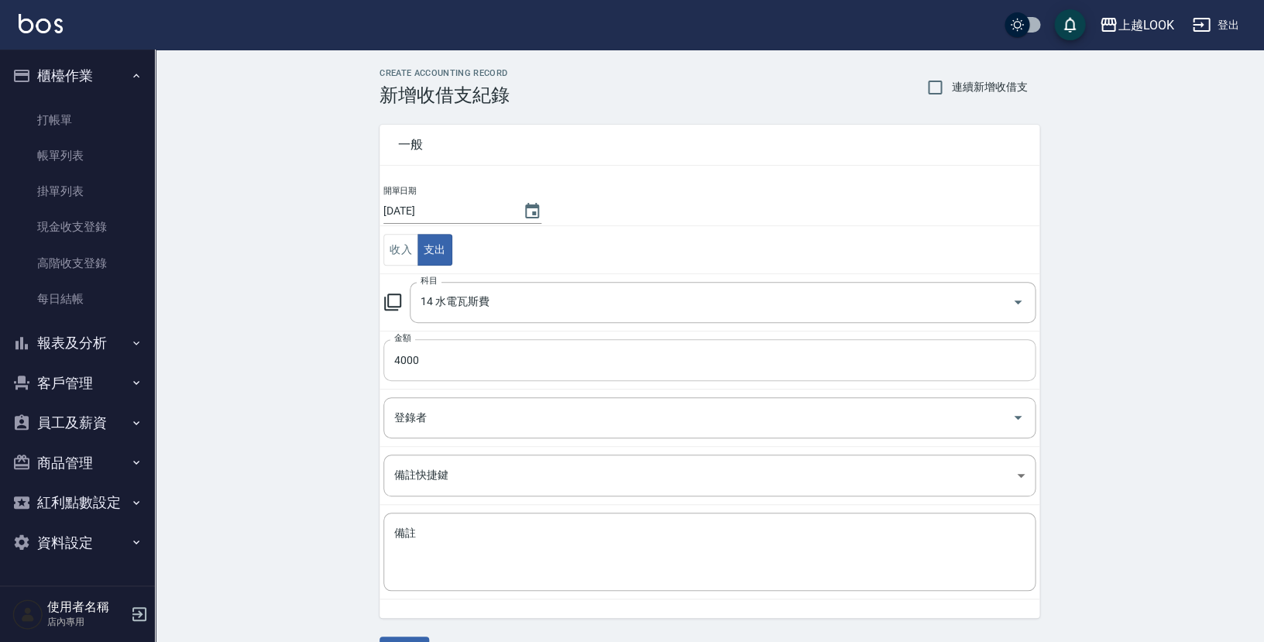
scroll to position [38, 0]
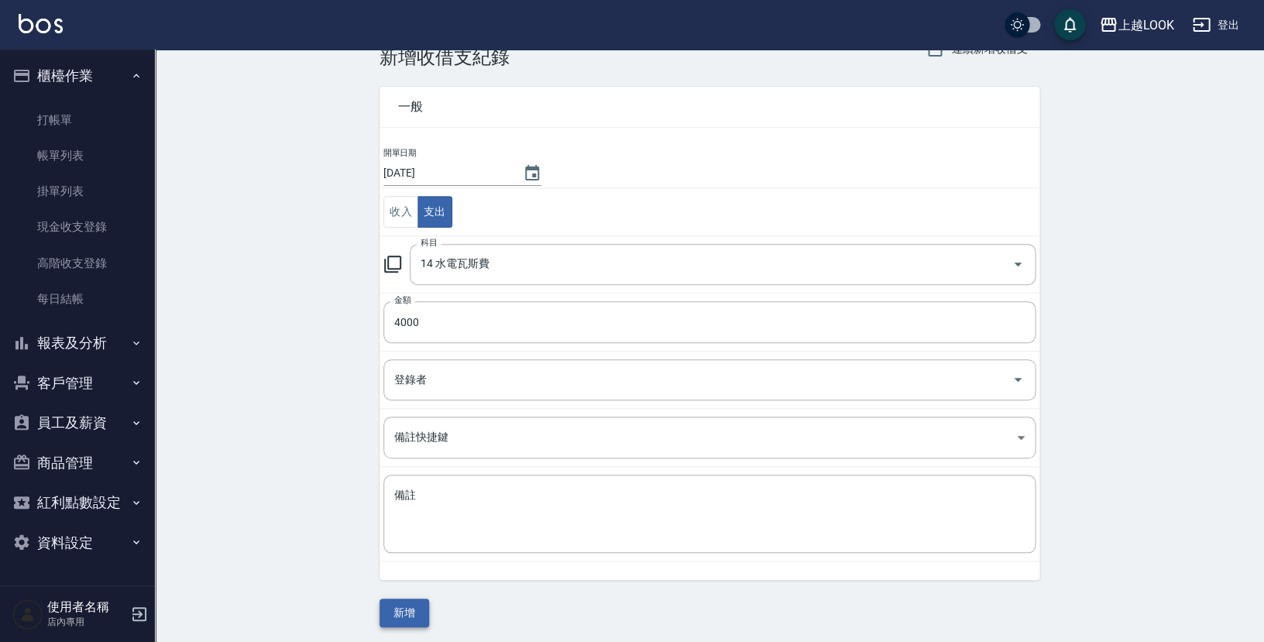
click at [407, 616] on button "新增" at bounding box center [405, 613] width 50 height 29
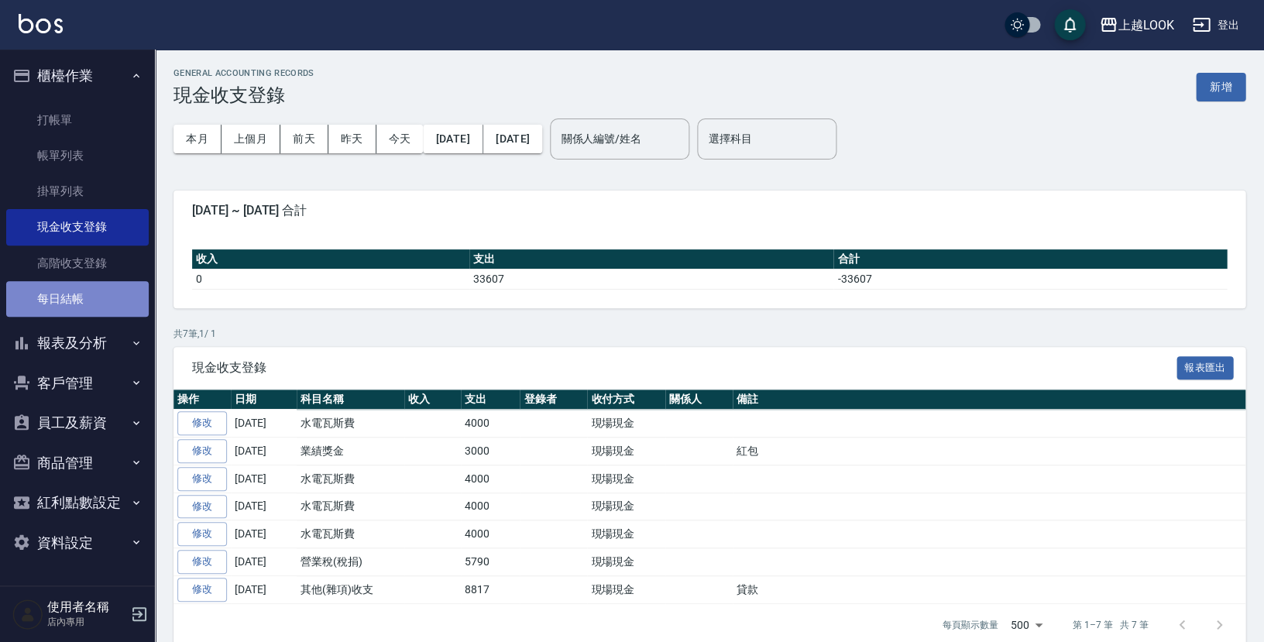
click at [62, 291] on link "每日結帳" at bounding box center [77, 299] width 143 height 36
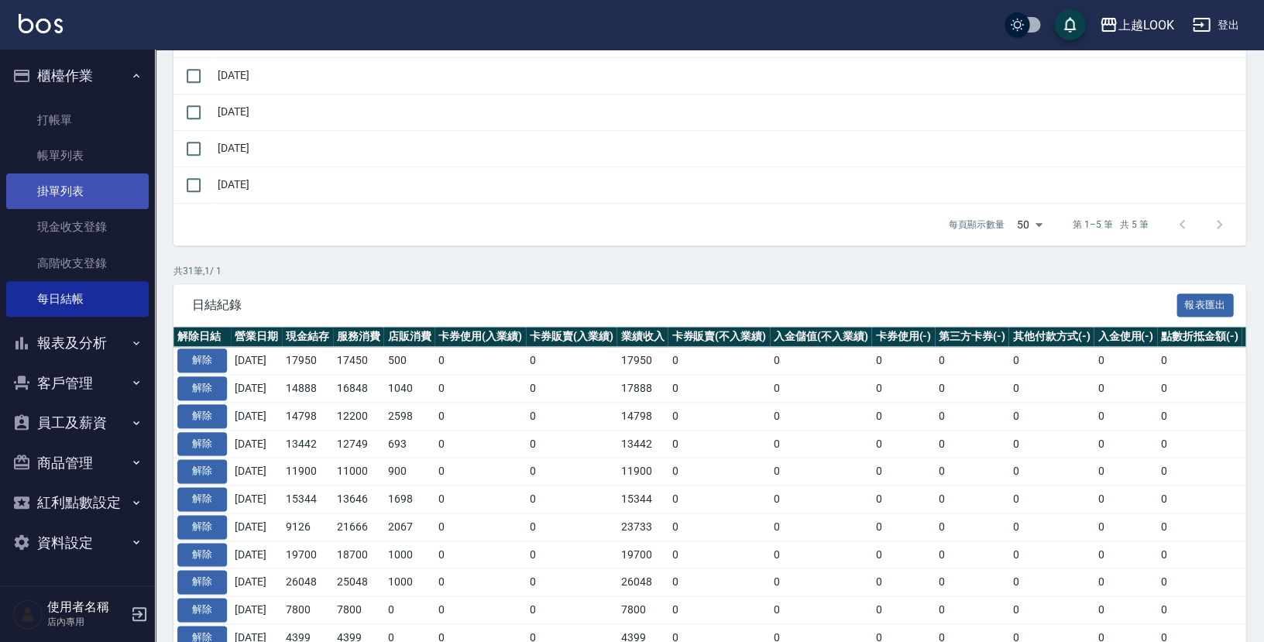
scroll to position [175, 0]
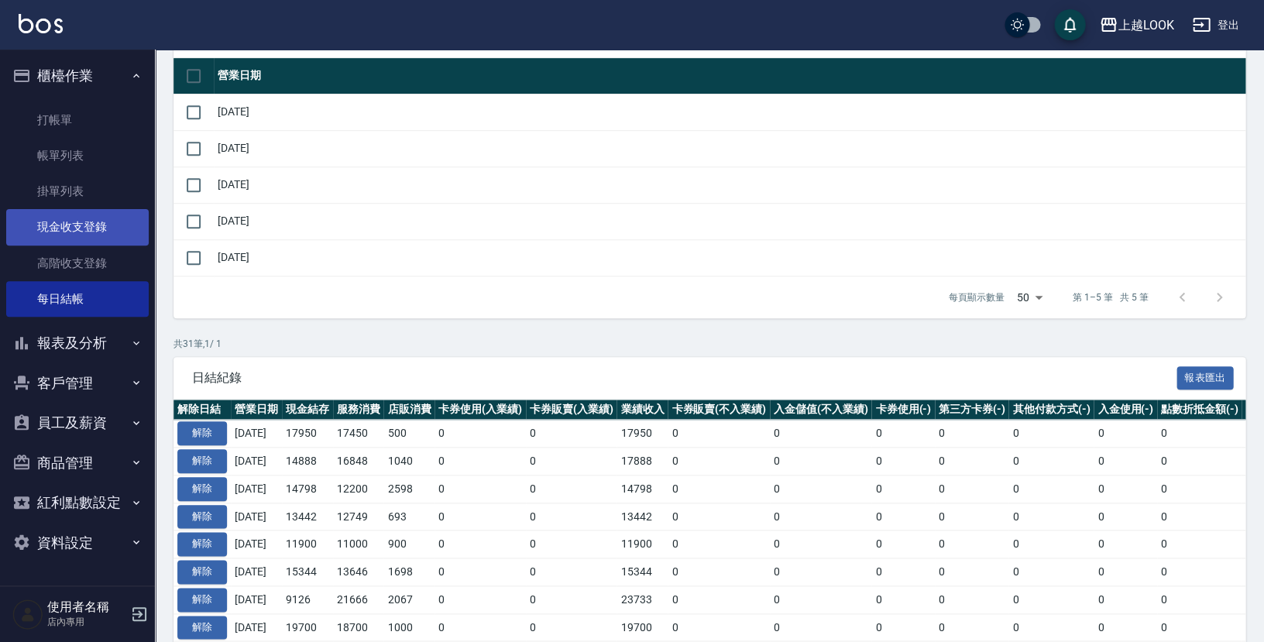
click at [88, 226] on link "現金收支登錄" at bounding box center [77, 227] width 143 height 36
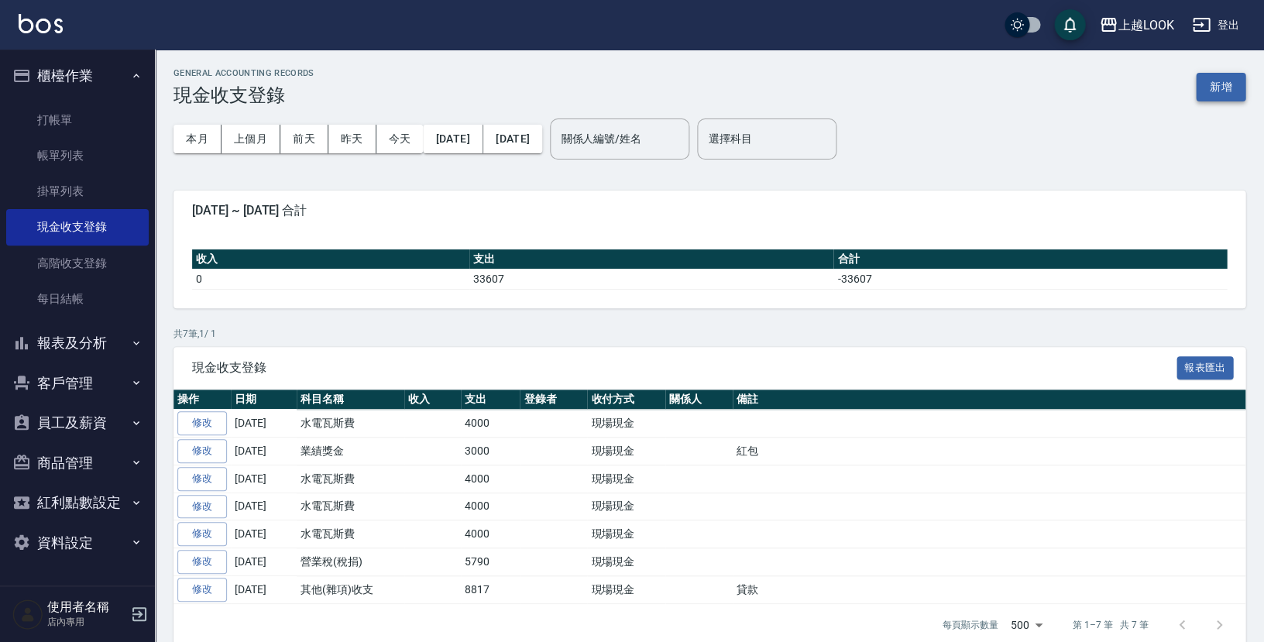
click at [1221, 78] on button "新增" at bounding box center [1221, 87] width 50 height 29
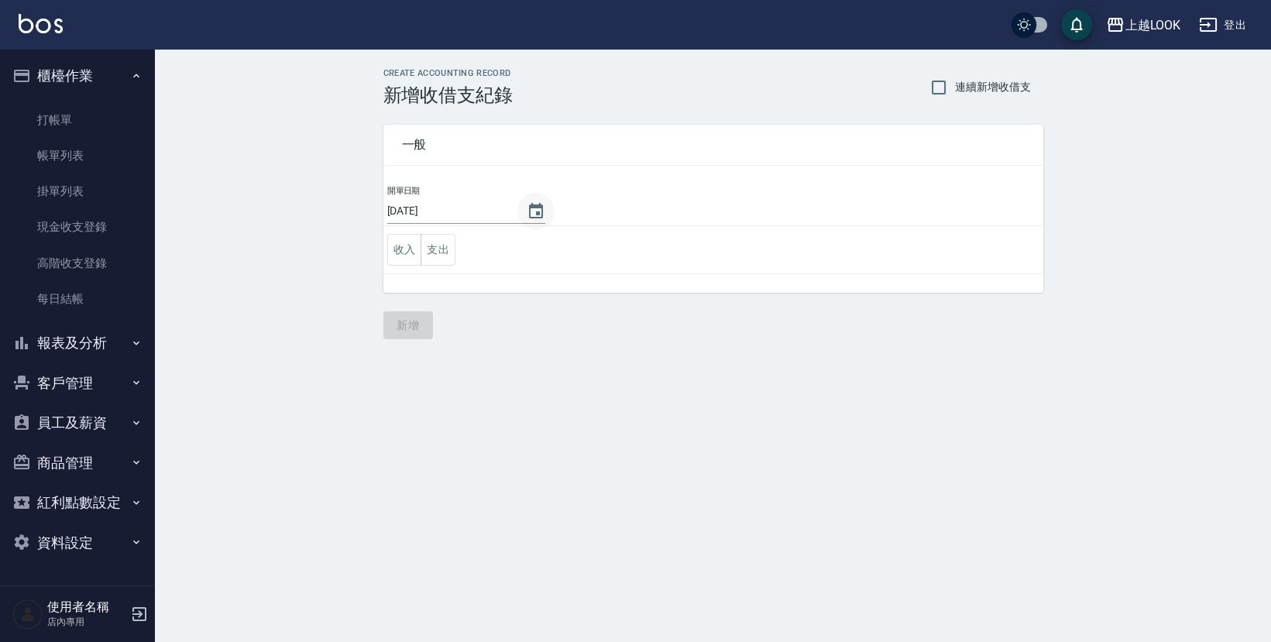
click at [525, 201] on button "Choose date, selected date is 2025-08-17" at bounding box center [536, 211] width 37 height 37
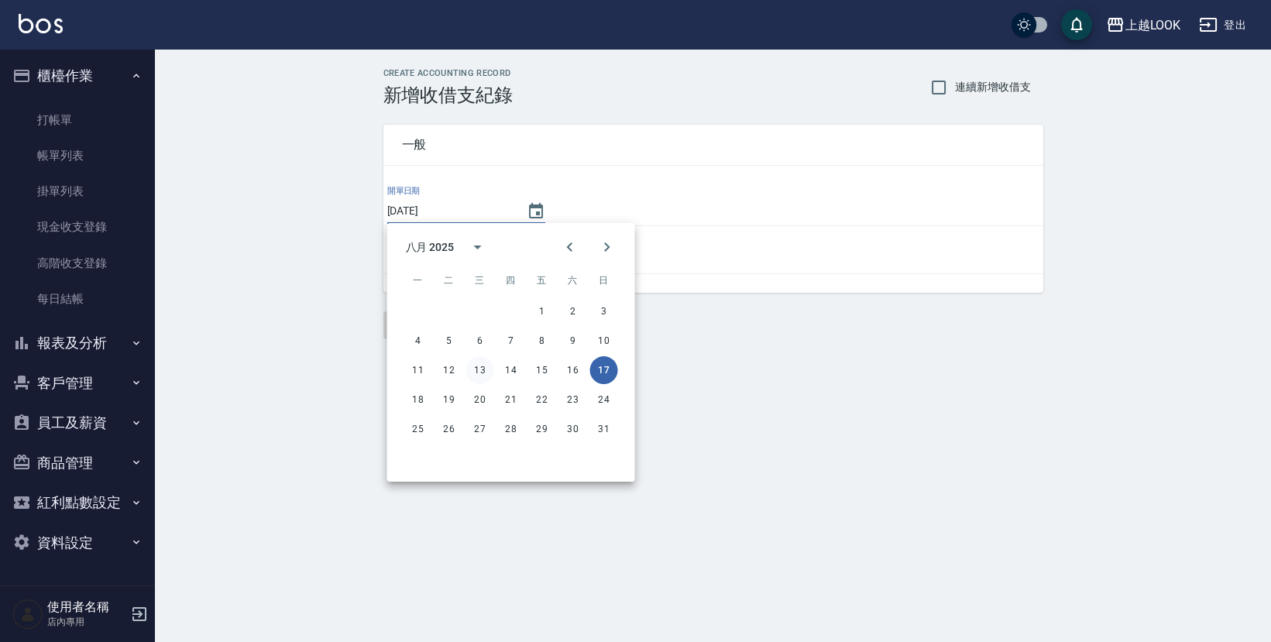
click at [475, 372] on button "13" at bounding box center [480, 370] width 28 height 28
type input "[DATE]"
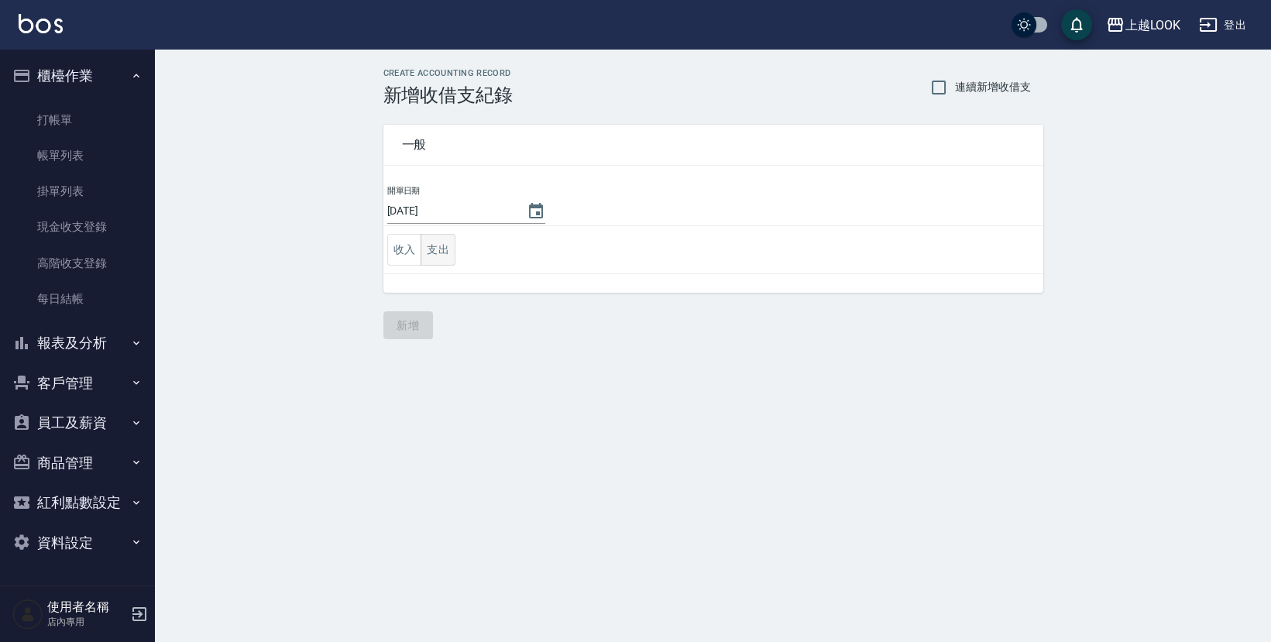
click at [441, 239] on button "支出" at bounding box center [438, 250] width 35 height 32
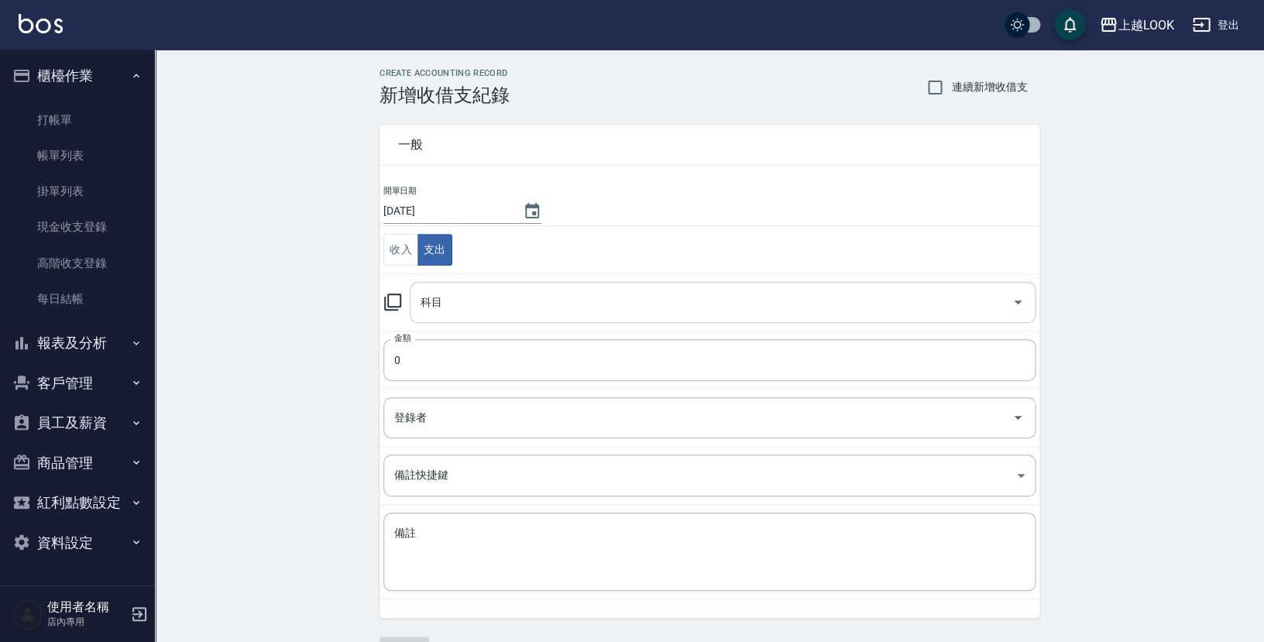
click at [487, 304] on input "科目" at bounding box center [711, 302] width 589 height 27
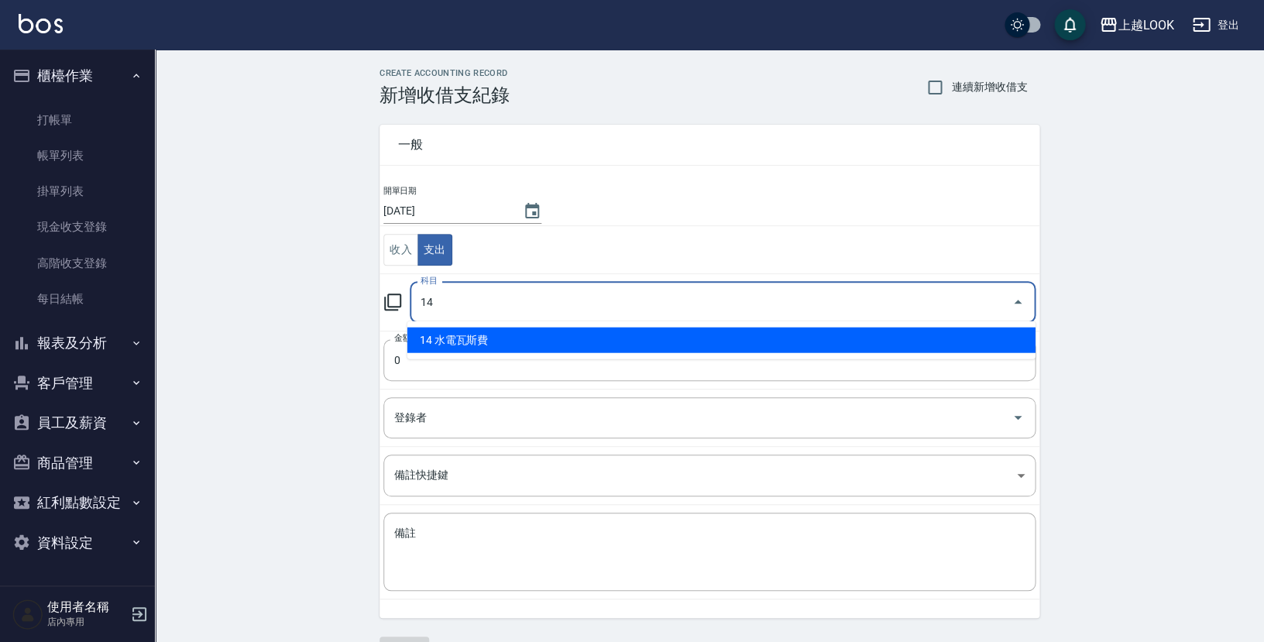
click at [533, 339] on li "14 水電瓦斯費" at bounding box center [722, 341] width 628 height 26
type input "14 水電瓦斯費"
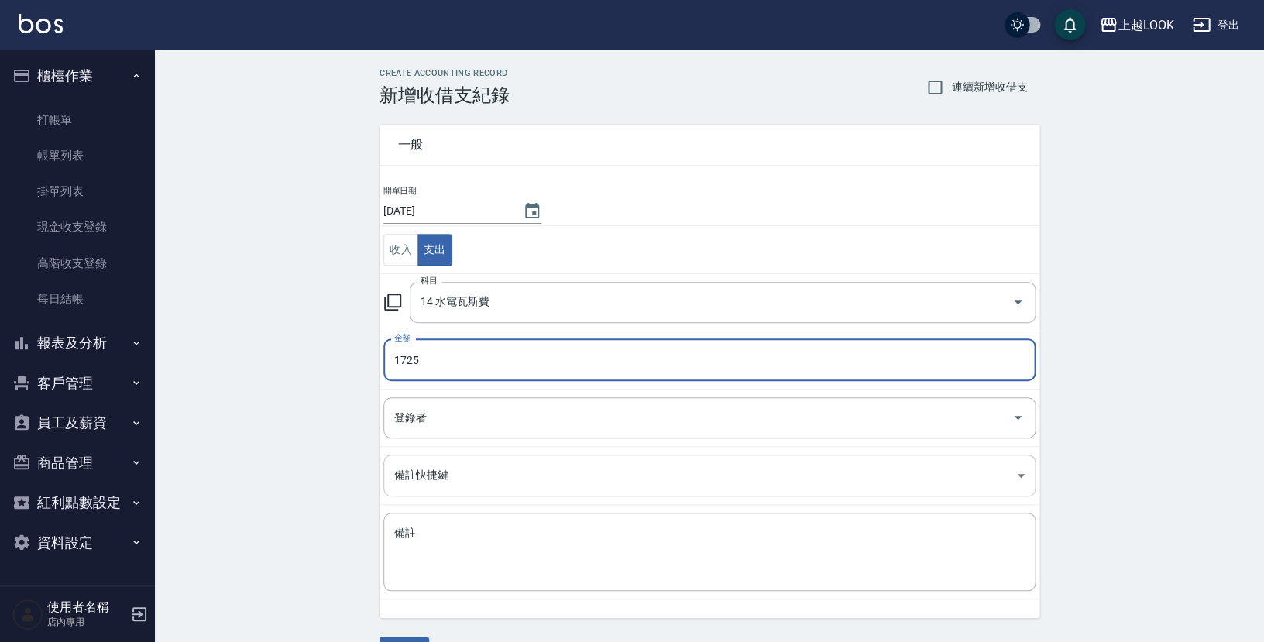
scroll to position [38, 0]
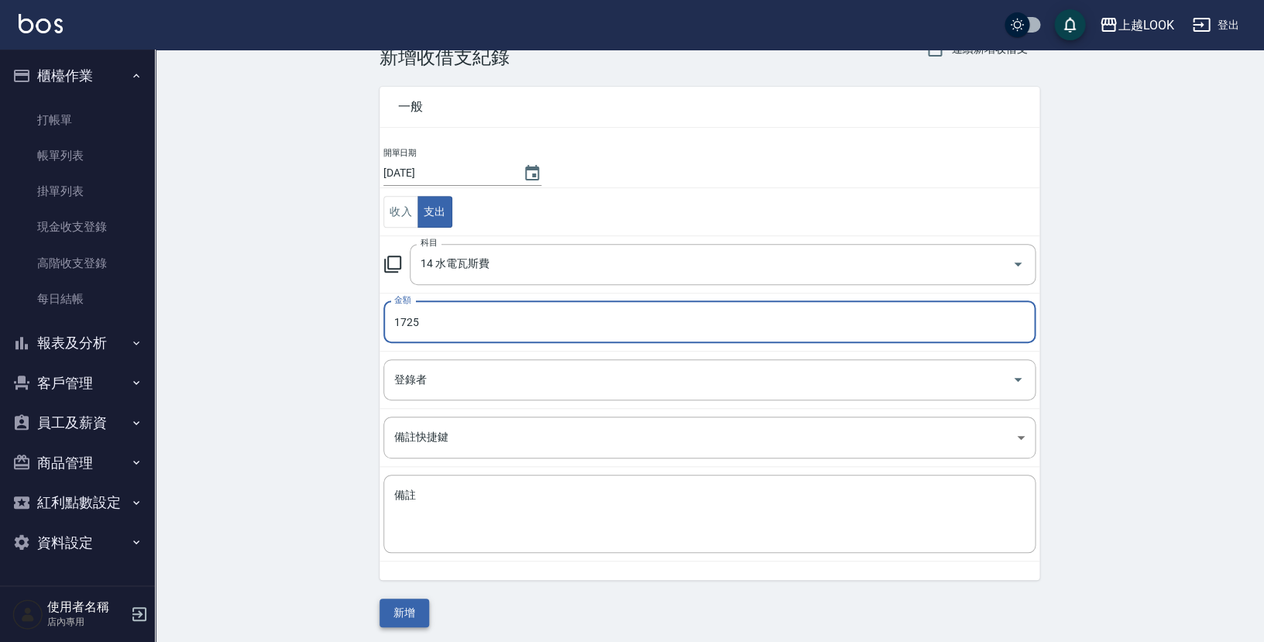
type input "1725"
click at [411, 612] on button "新增" at bounding box center [405, 613] width 50 height 29
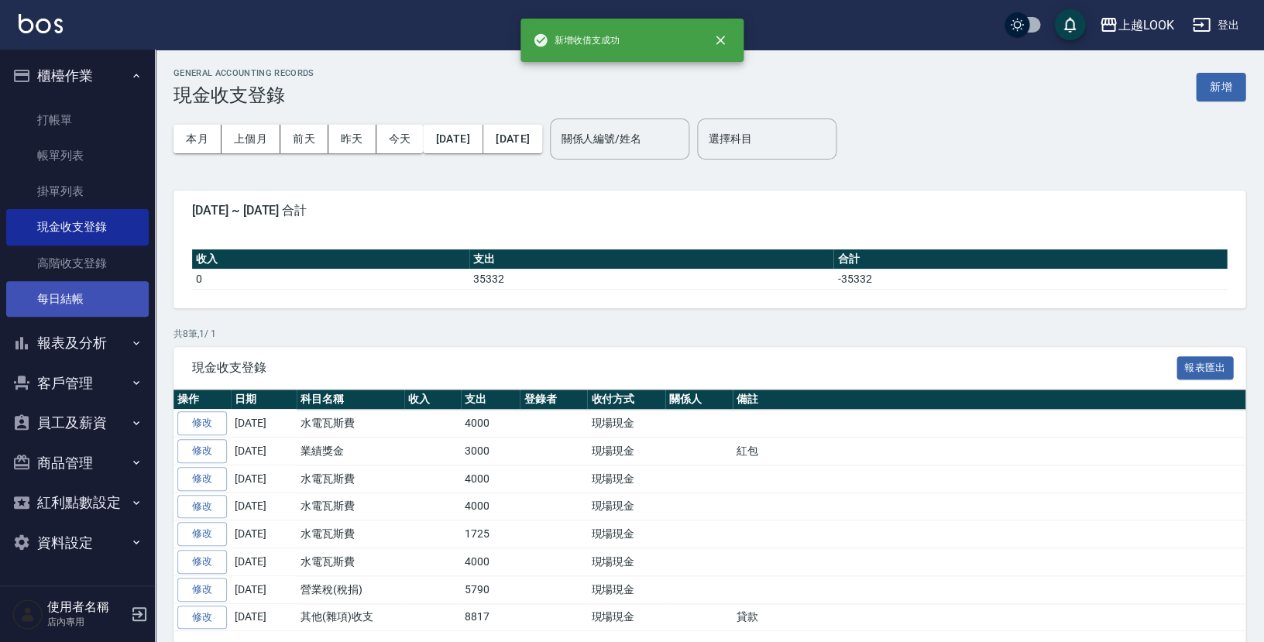
click at [71, 301] on link "每日結帳" at bounding box center [77, 299] width 143 height 36
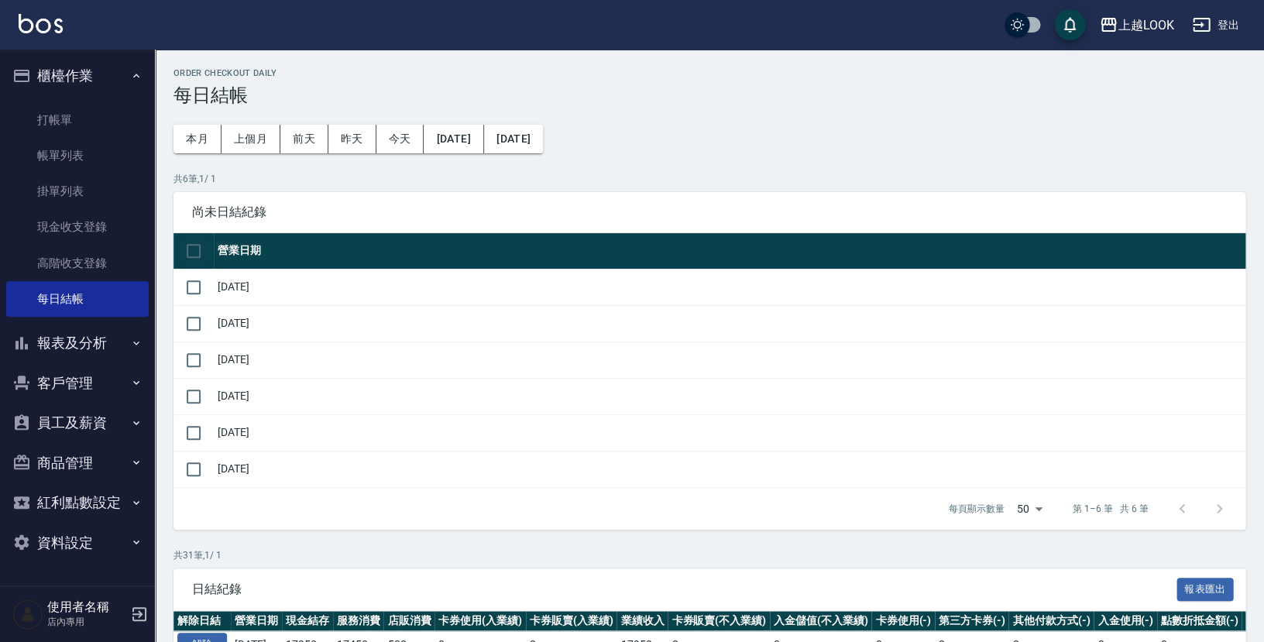
click at [194, 249] on input "checkbox" at bounding box center [193, 251] width 33 height 33
checkbox input "true"
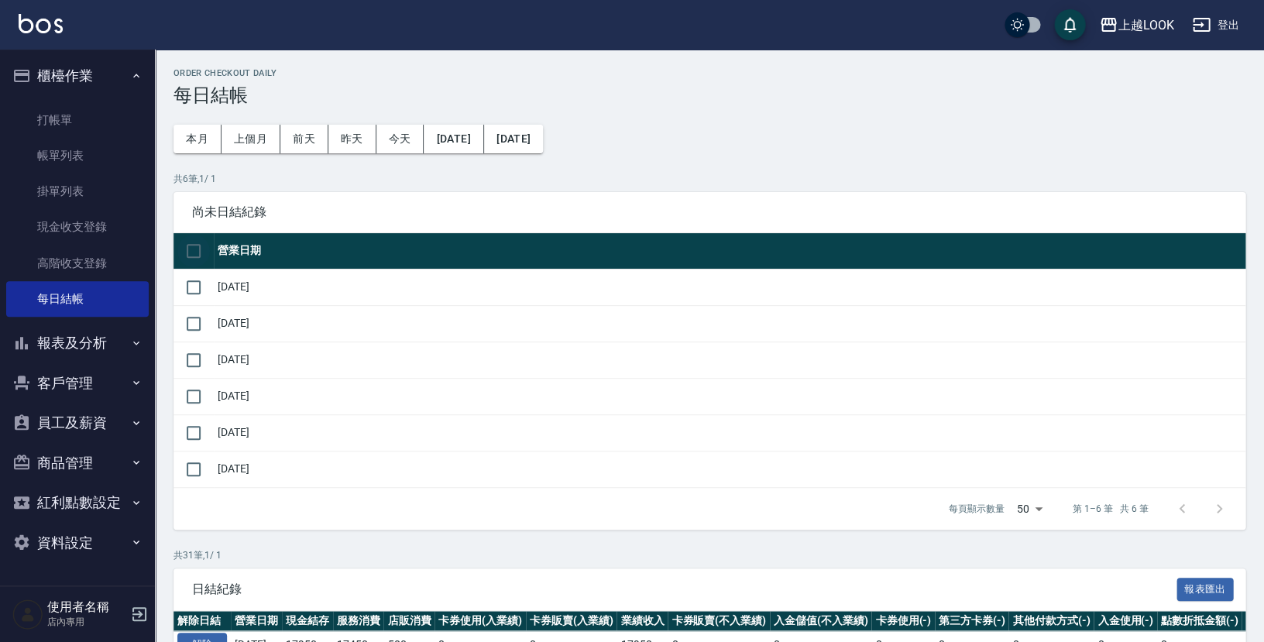
checkbox input "true"
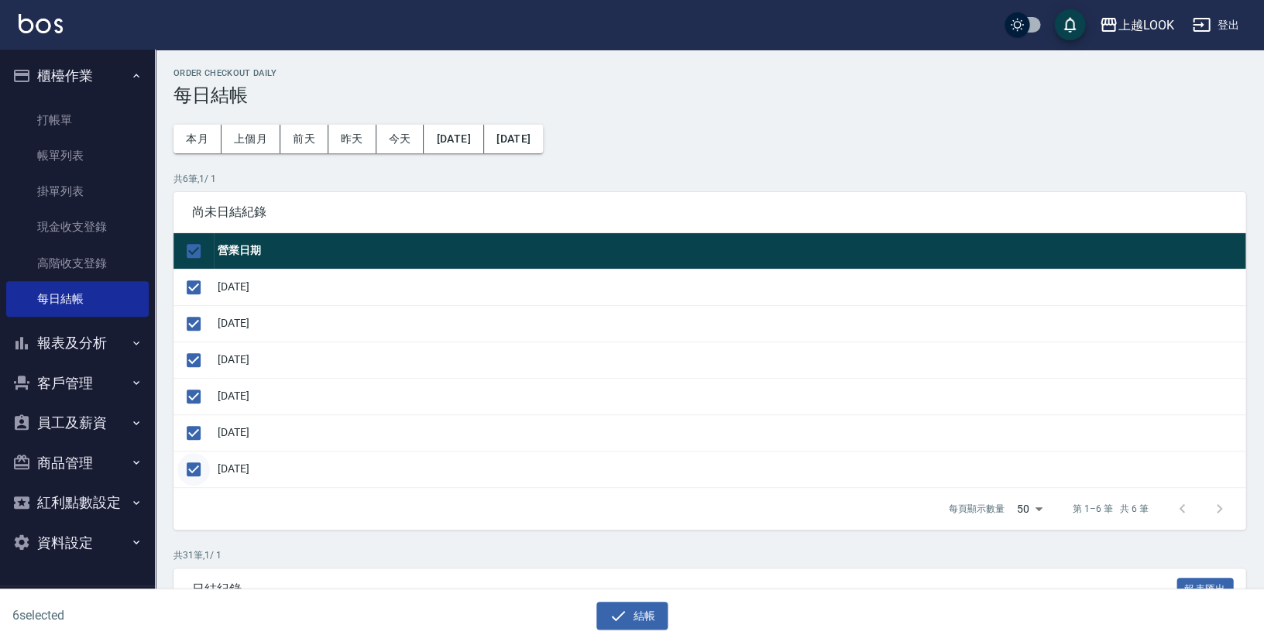
click at [191, 453] on input "checkbox" at bounding box center [193, 469] width 33 height 33
checkbox input "false"
click at [620, 618] on icon "button" at bounding box center [618, 616] width 19 height 19
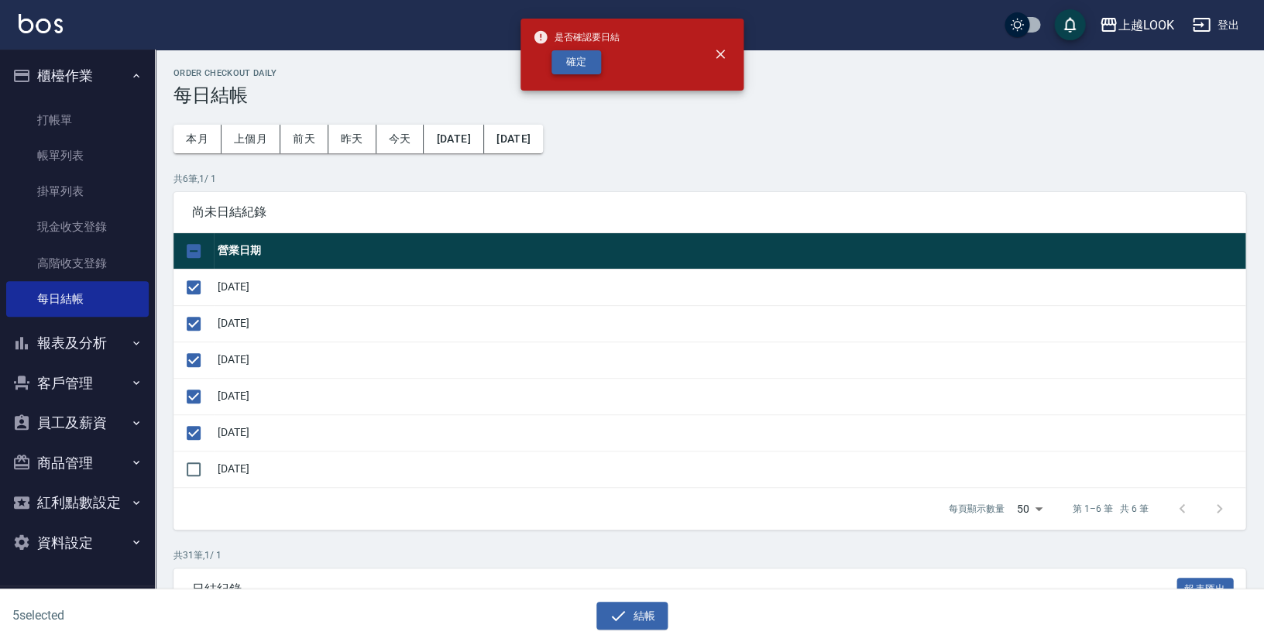
click at [575, 50] on button "確定" at bounding box center [577, 62] width 50 height 24
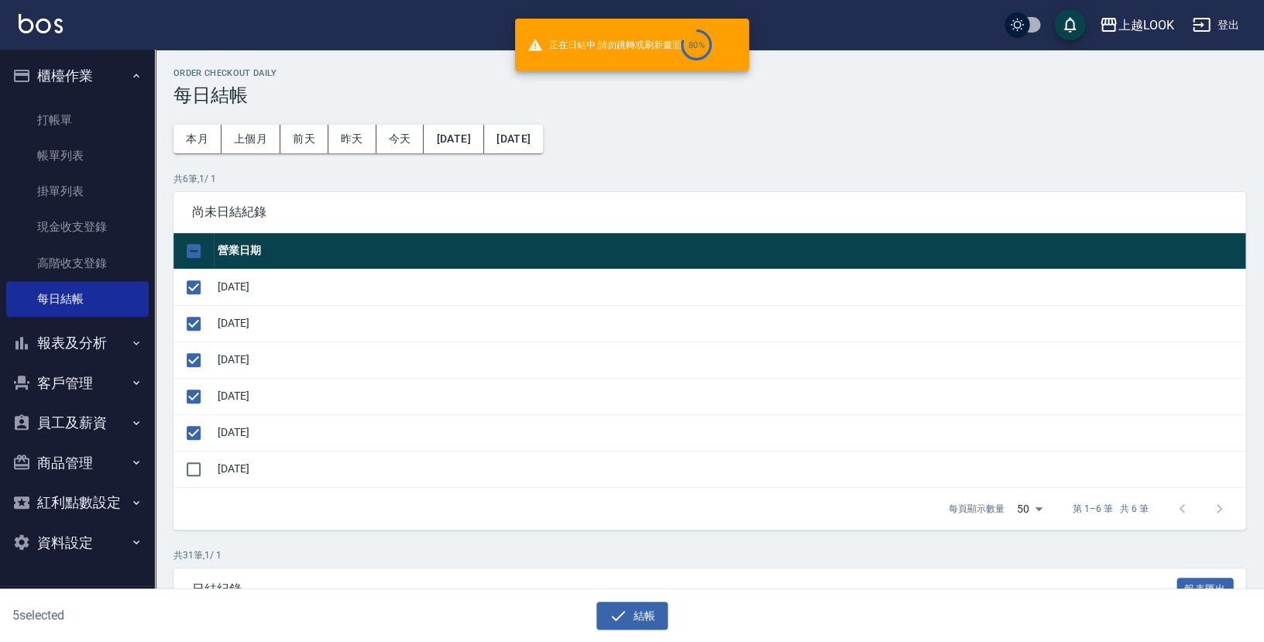
checkbox input "false"
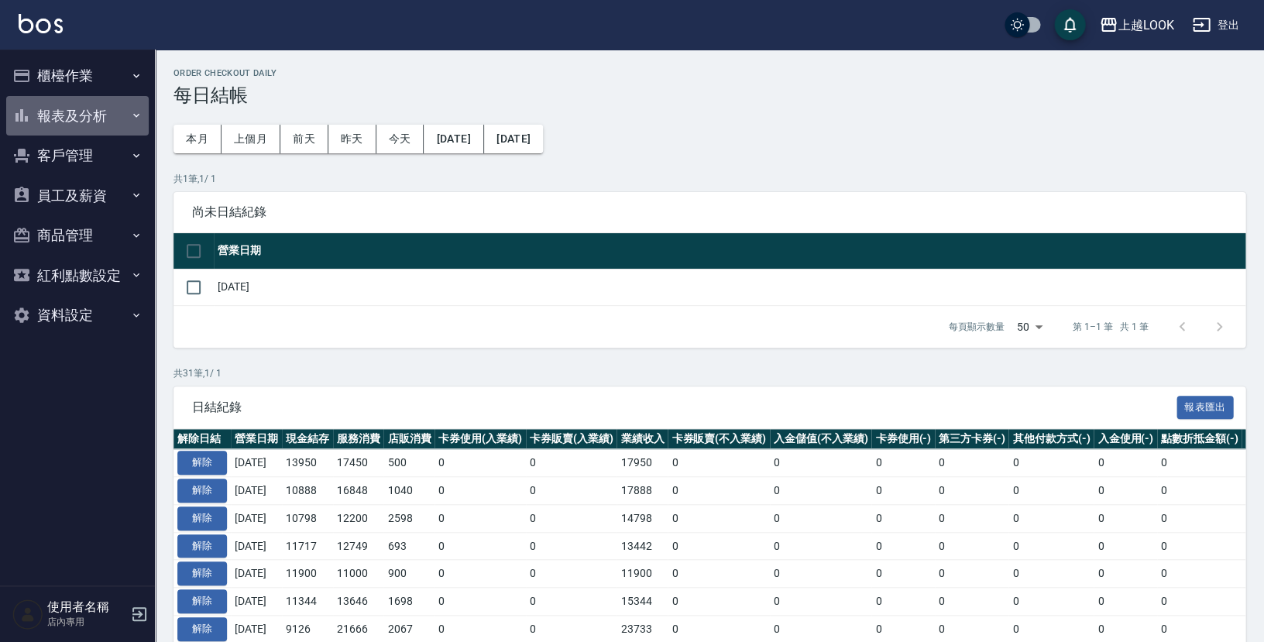
click at [73, 112] on button "報表及分析" at bounding box center [77, 116] width 143 height 40
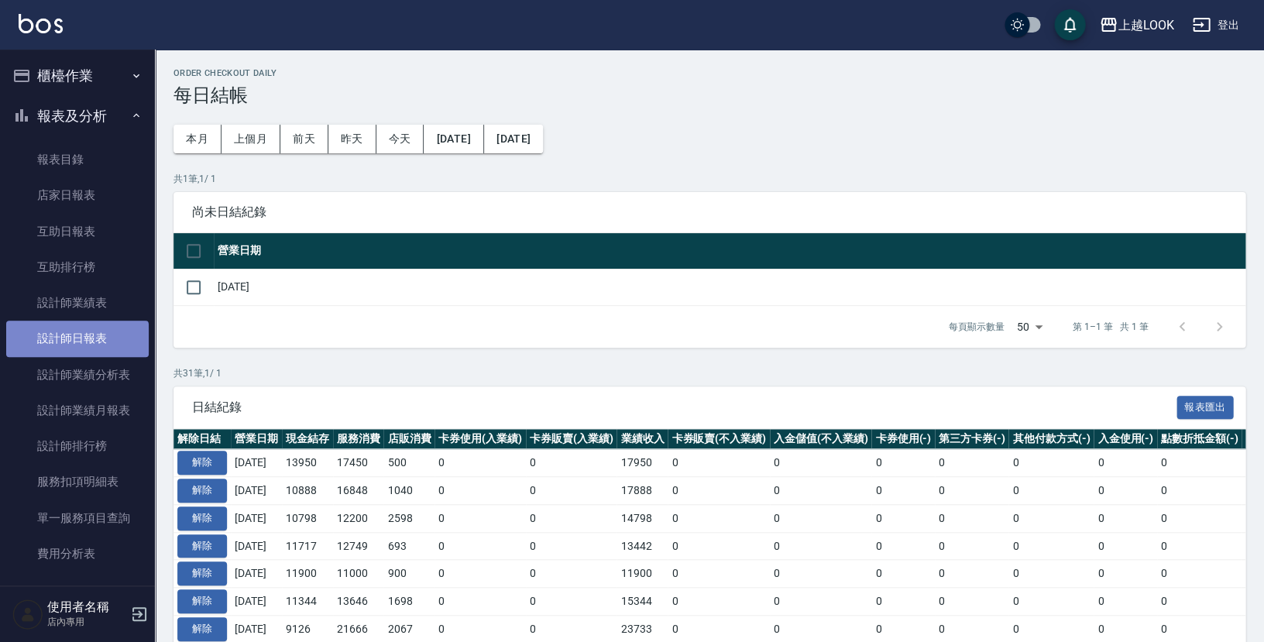
click at [77, 335] on link "設計師日報表" at bounding box center [77, 339] width 143 height 36
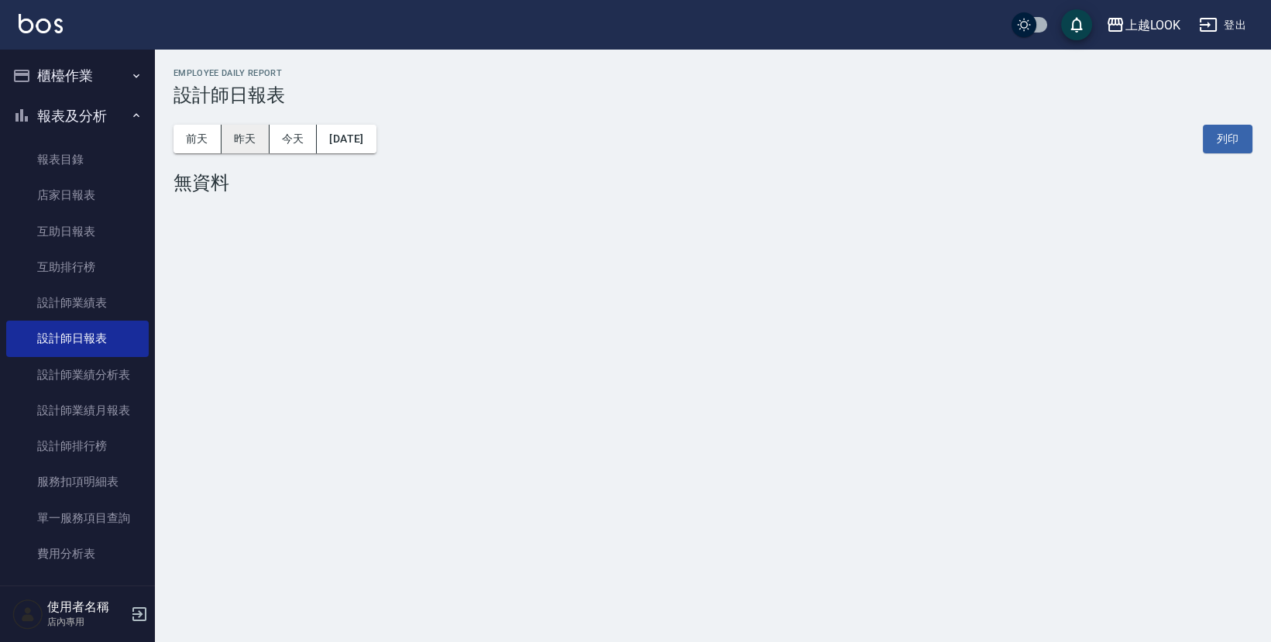
click at [248, 129] on button "昨天" at bounding box center [246, 139] width 48 height 29
